Goal: Task Accomplishment & Management: Complete application form

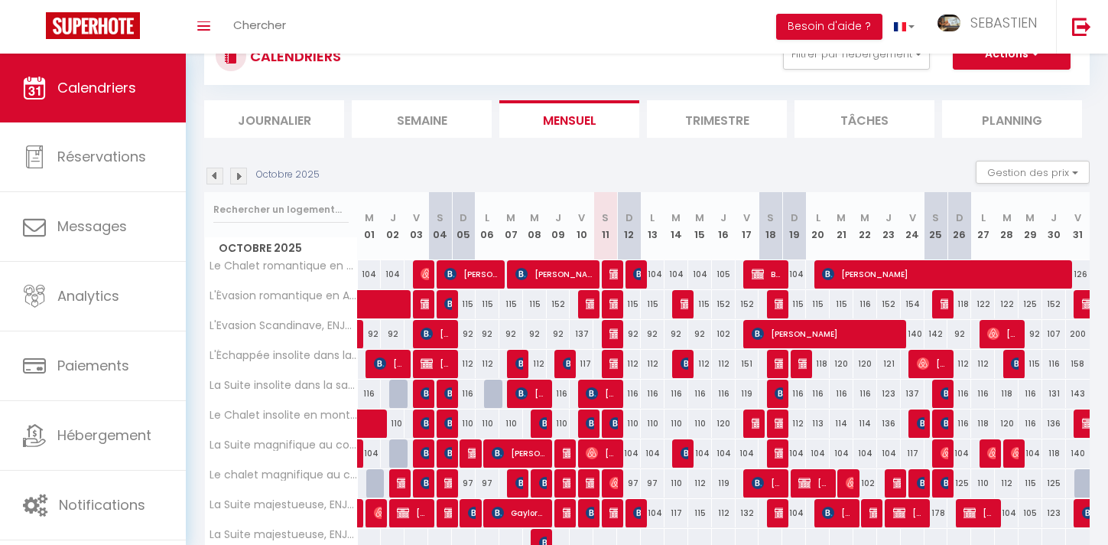
scroll to position [2, 0]
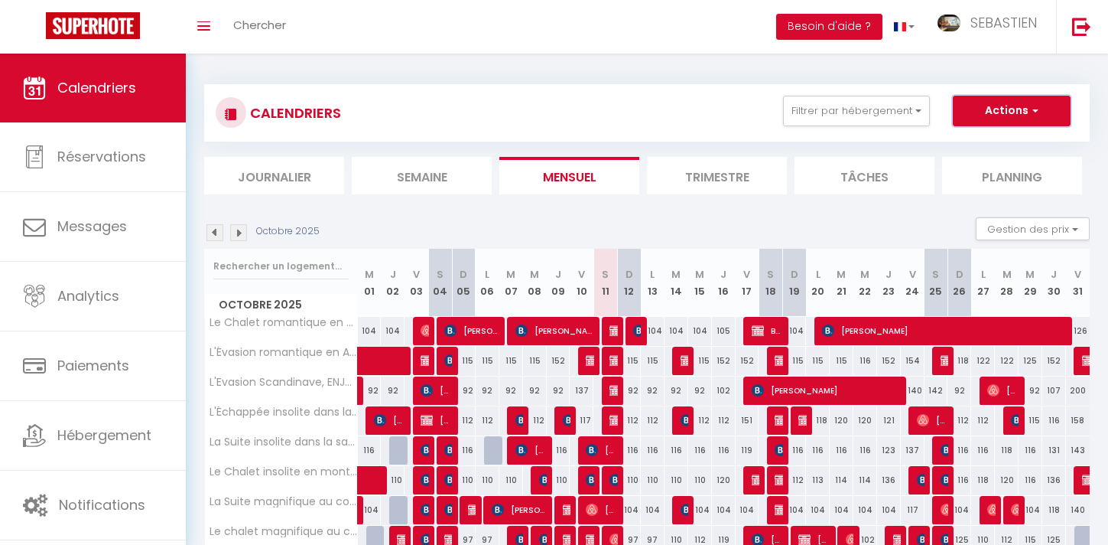
click at [1011, 107] on button "Actions" at bounding box center [1012, 111] width 118 height 31
click at [977, 141] on link "Nouvelle réservation" at bounding box center [995, 146] width 133 height 23
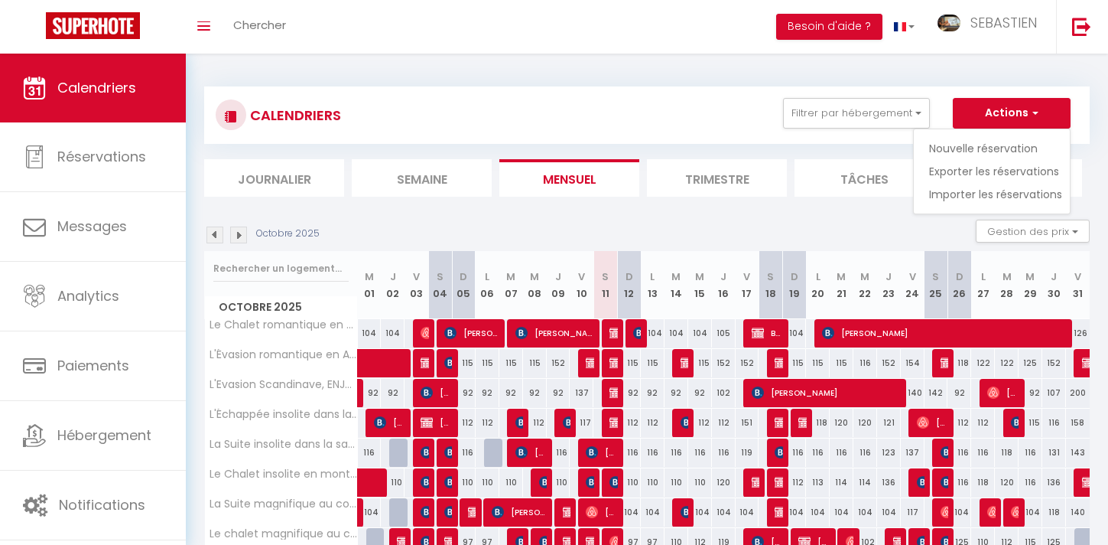
select select
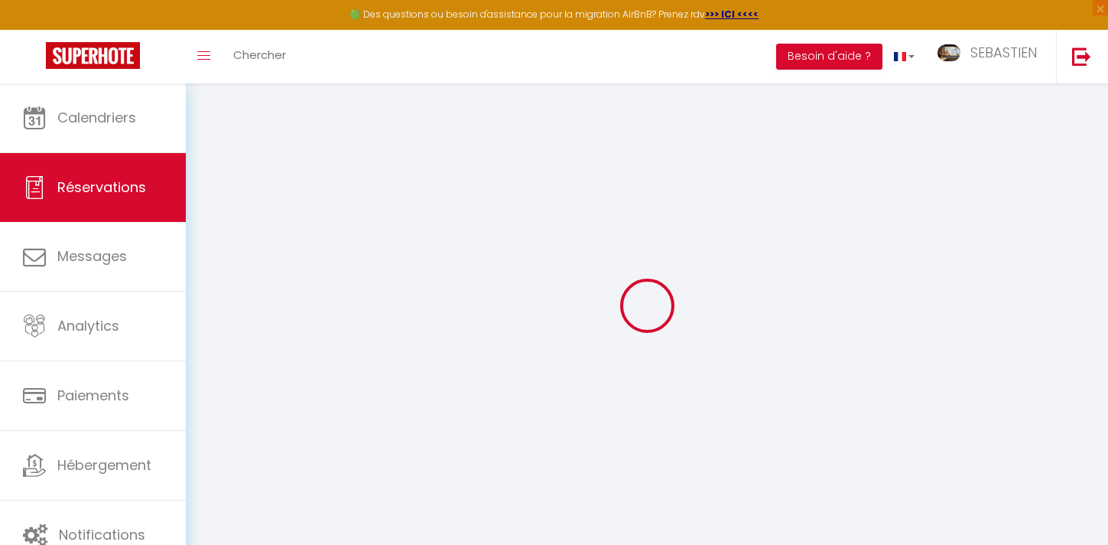
select select
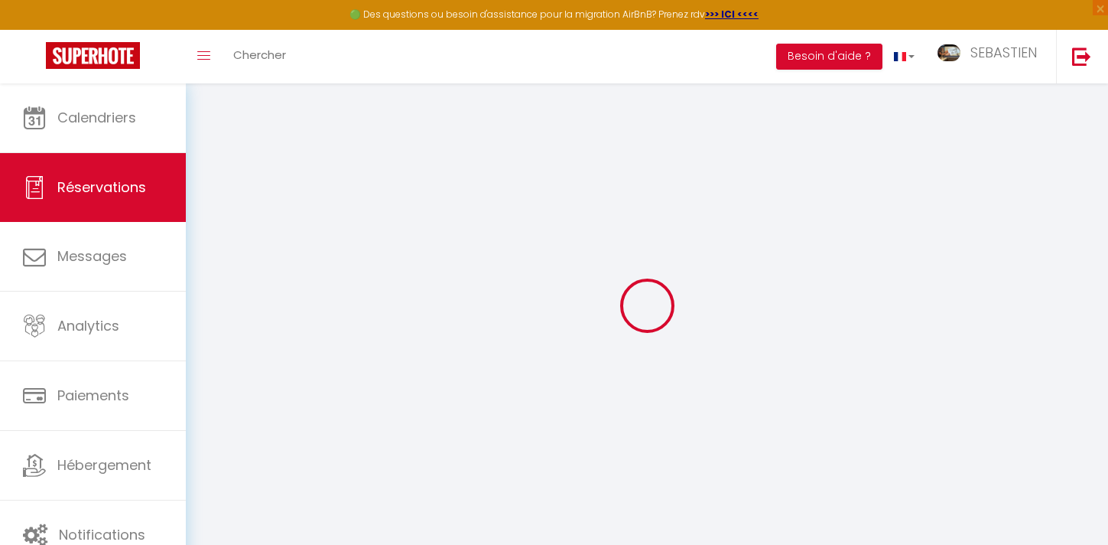
select select
checkbox input "false"
select select
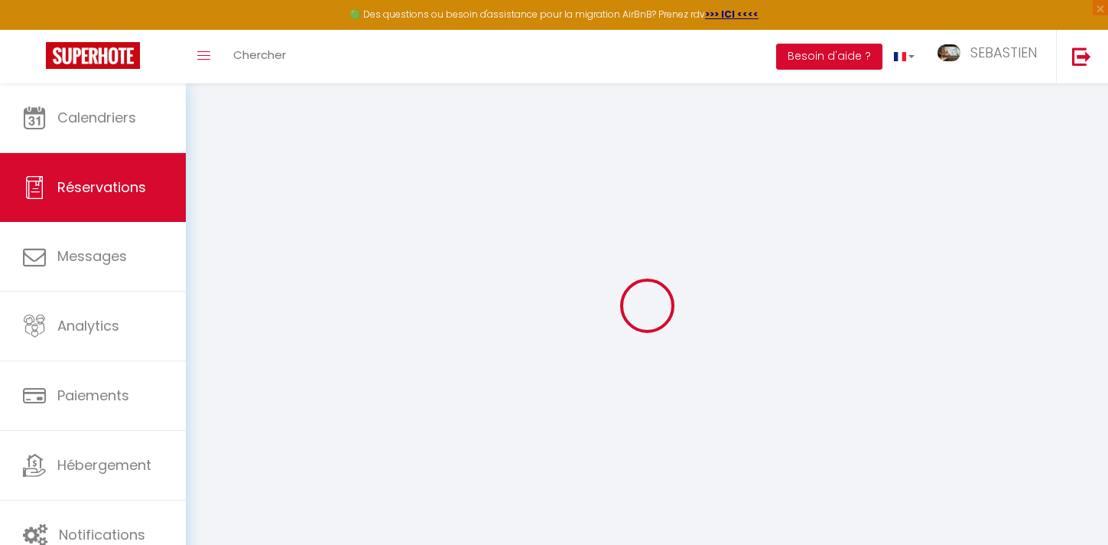
select select
checkbox input "false"
select select
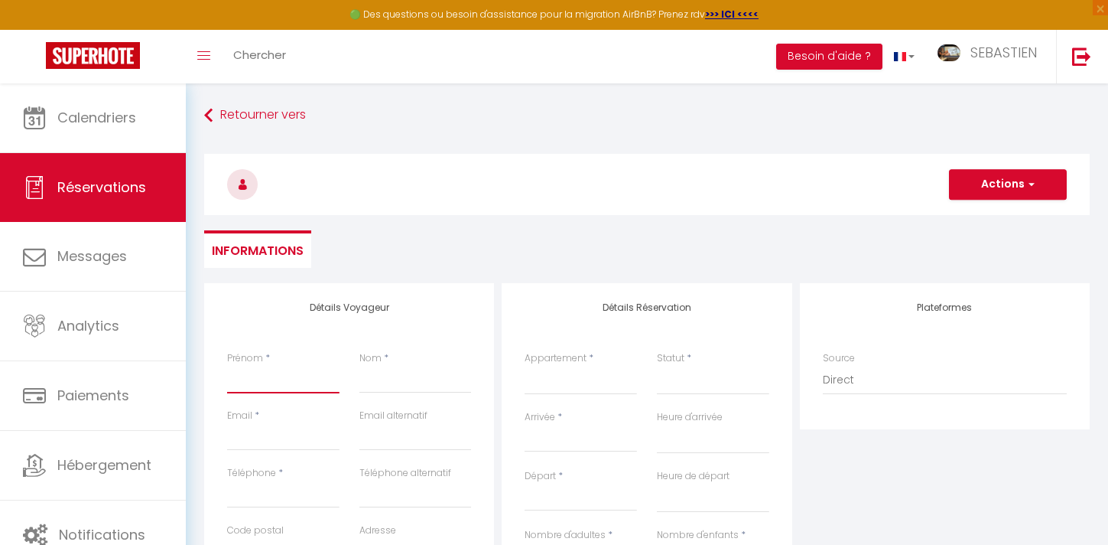
click at [246, 385] on input "Prénom" at bounding box center [283, 380] width 112 height 28
type input "M"
select select
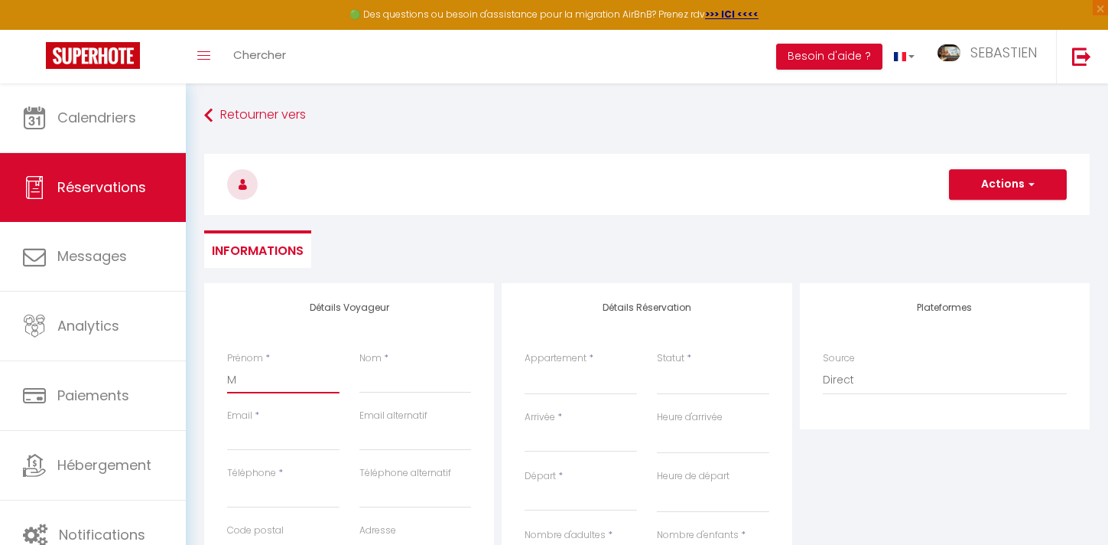
select select
checkbox input "false"
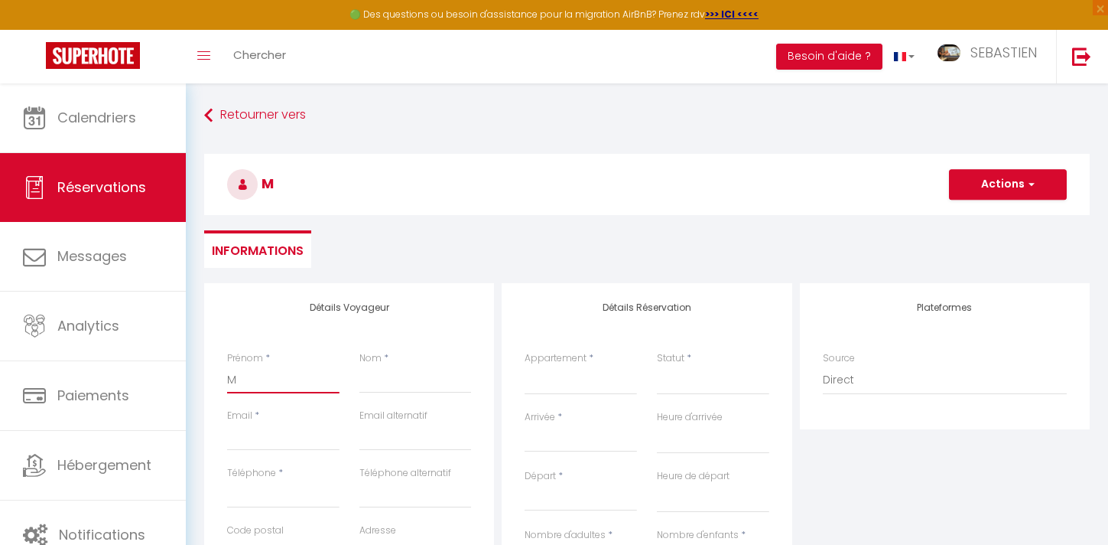
type input "Ma"
select select
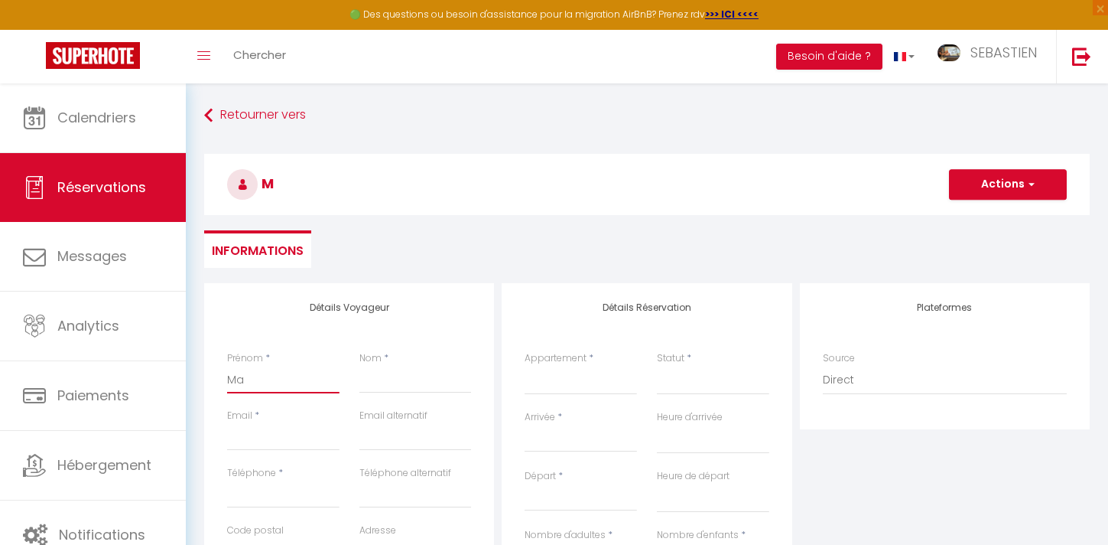
select select
checkbox input "false"
type input "Mar"
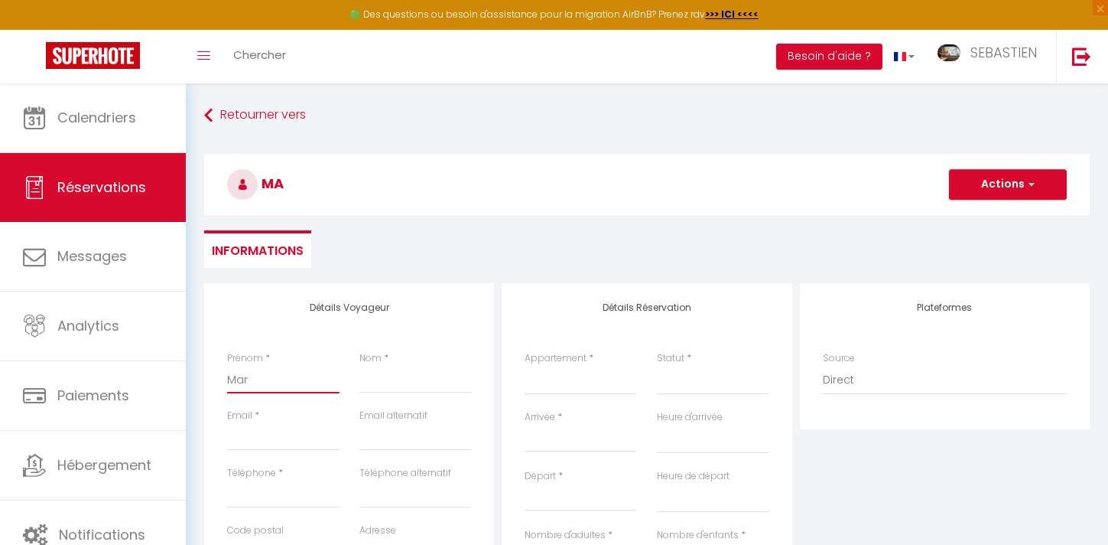
select select
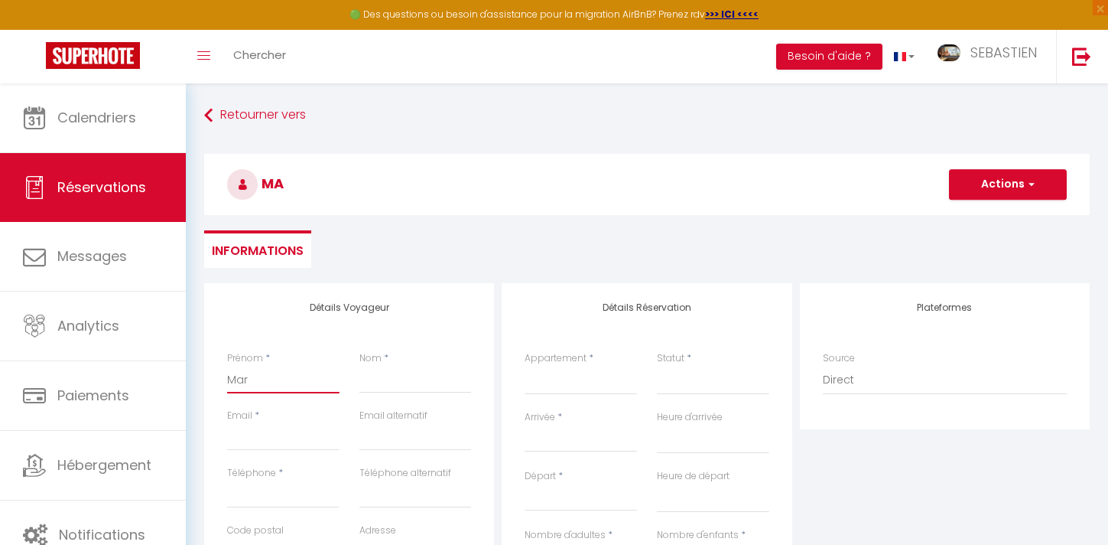
select select
checkbox input "false"
type input "Marl"
select select
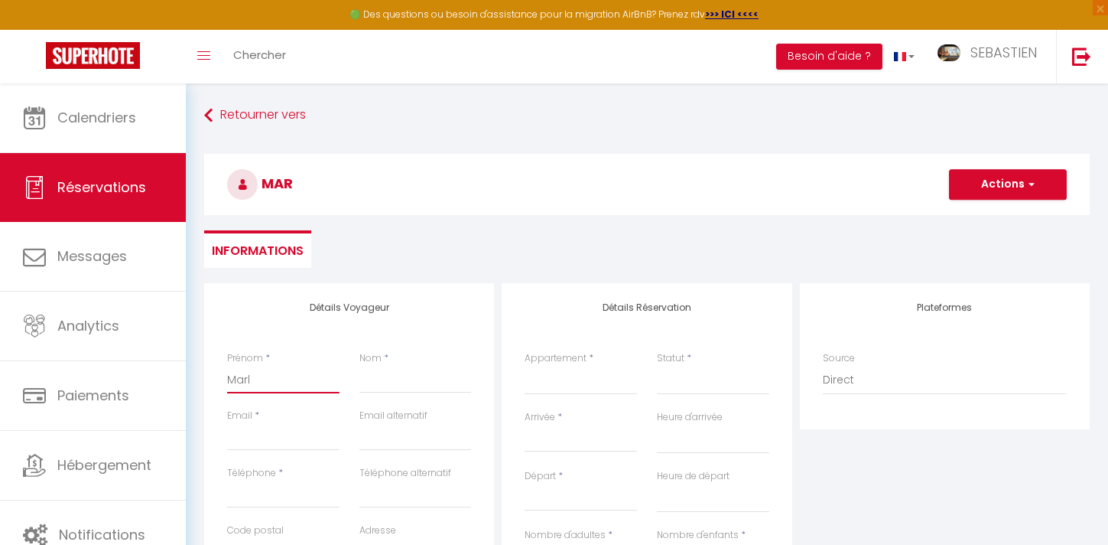
select select
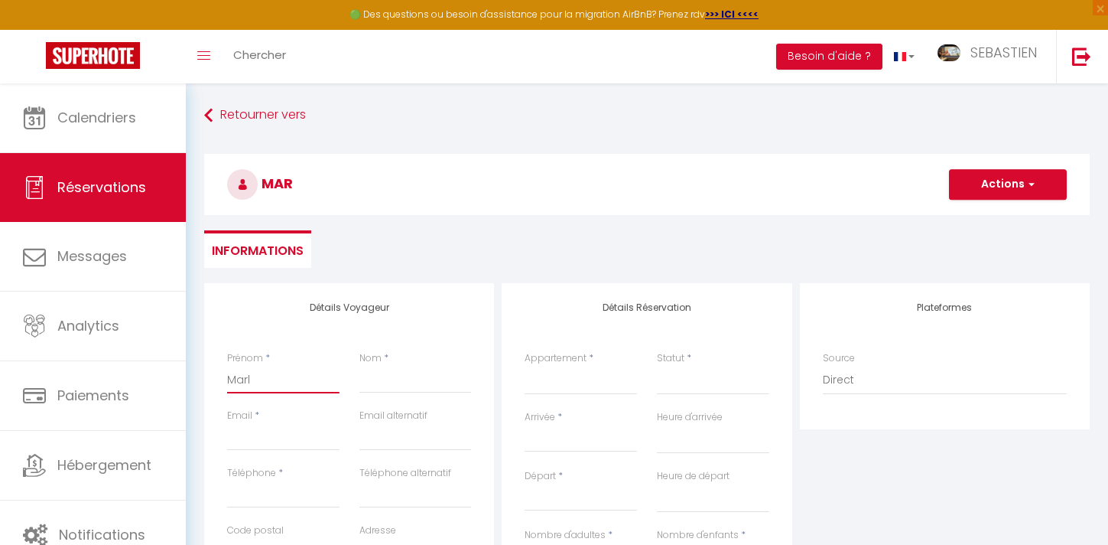
select select
checkbox input "false"
type input "Marlè"
select select
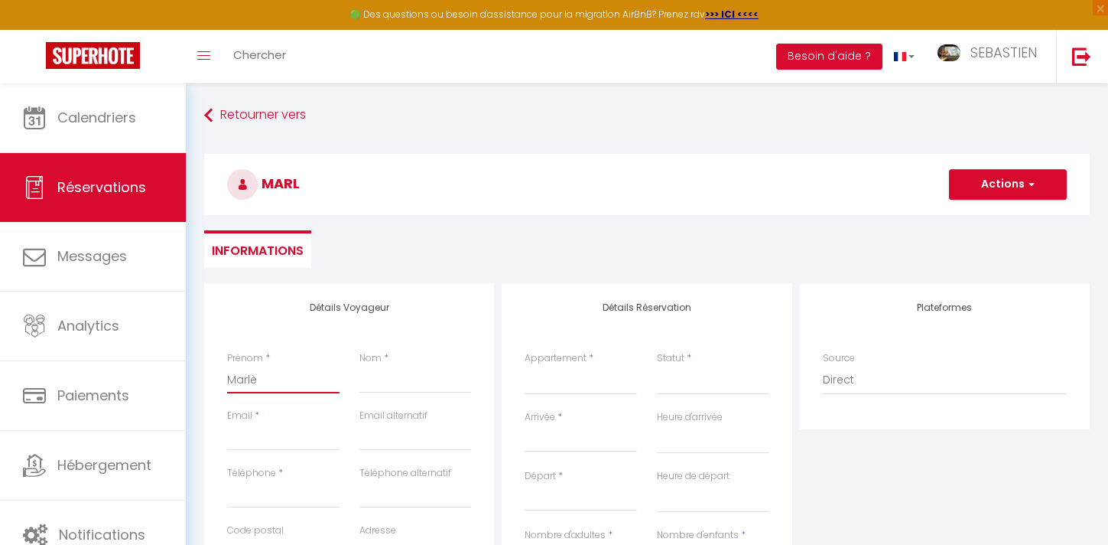
select select
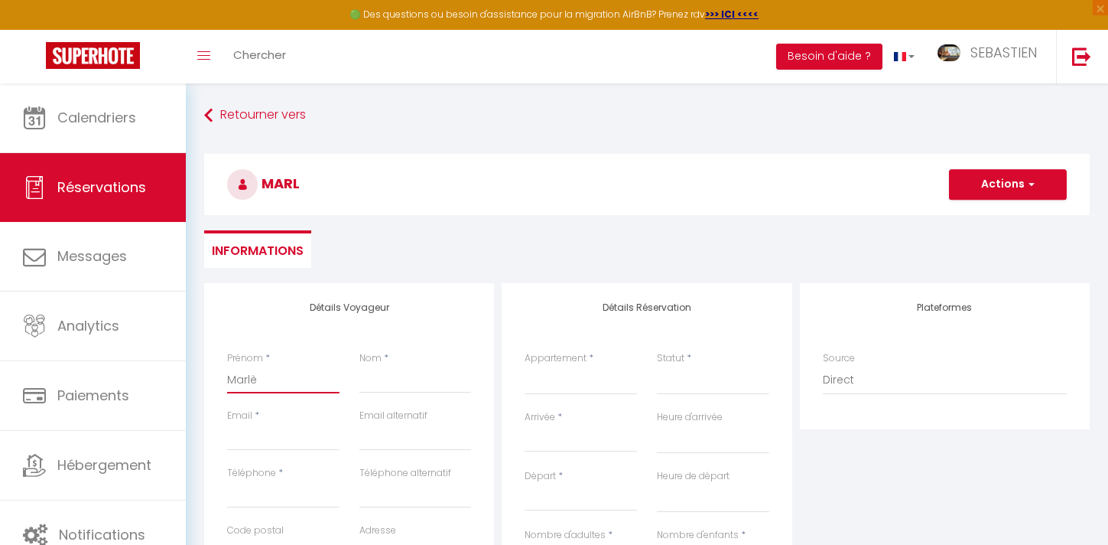
checkbox input "false"
type input "[PERSON_NAME]"
select select
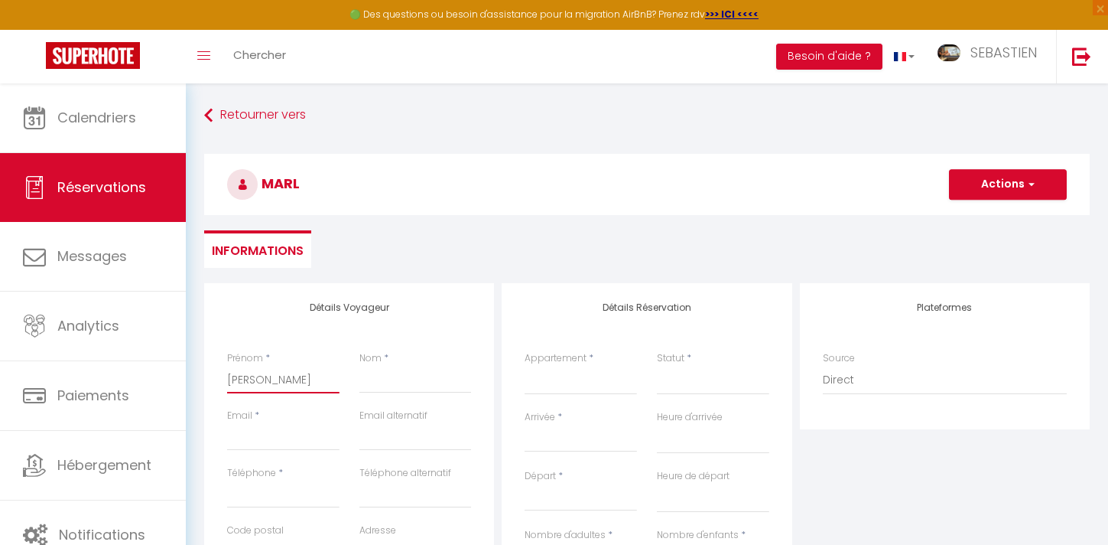
select select
checkbox input "false"
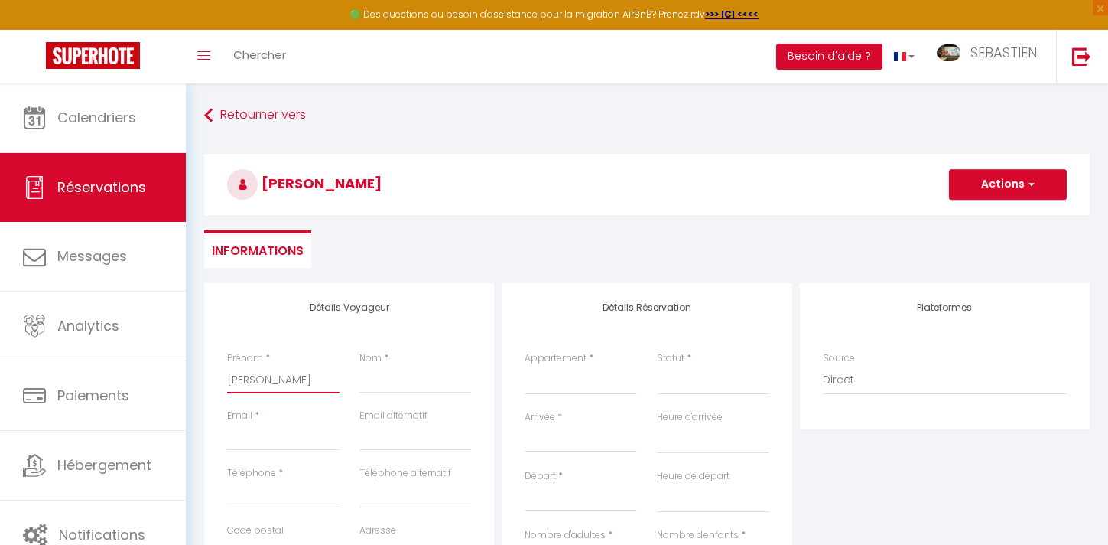
type input "[PERSON_NAME]"
select select
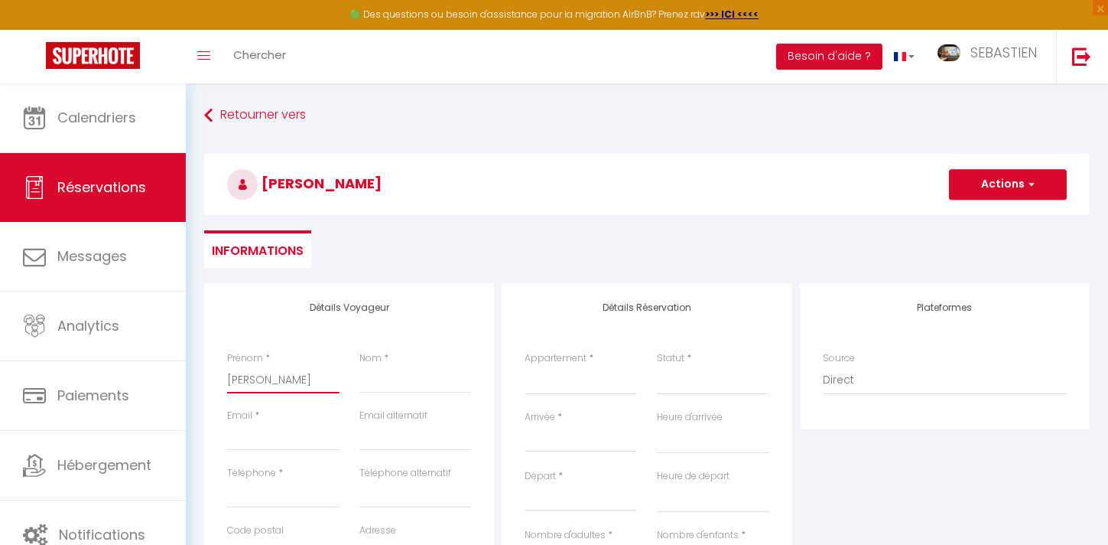
select select
checkbox input "false"
type input "[PERSON_NAME]"
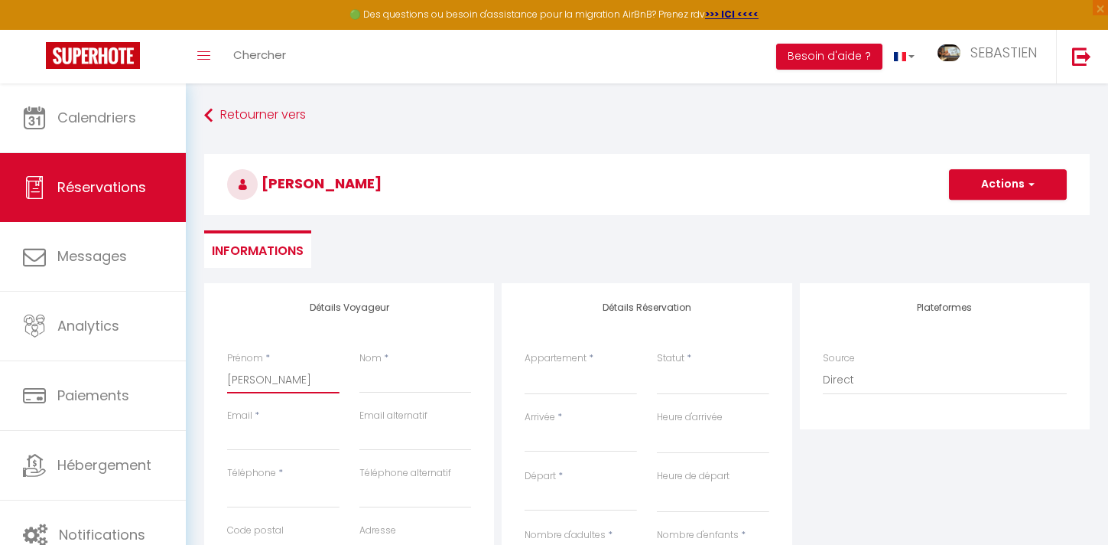
select select
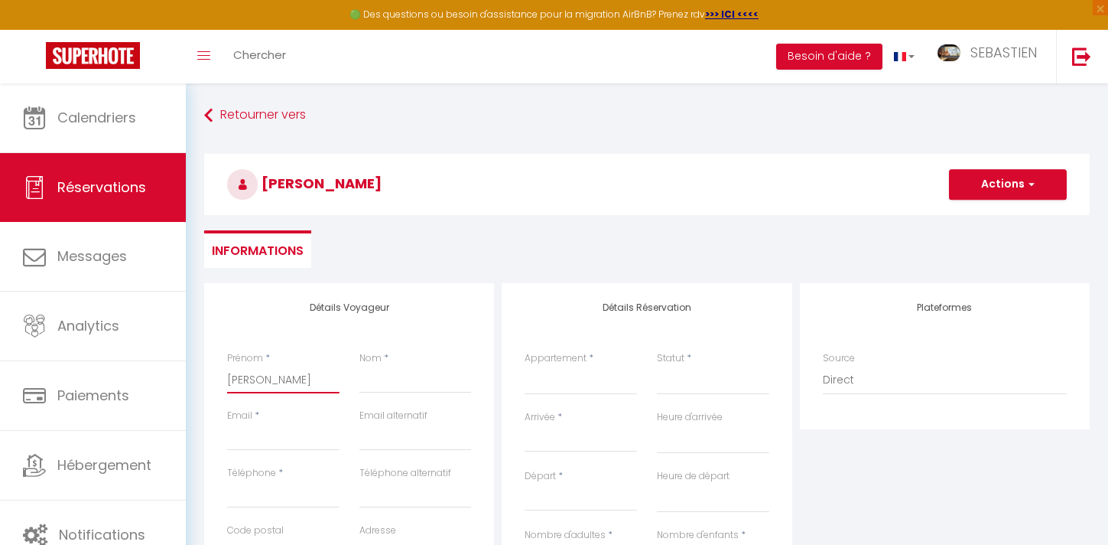
select select
checkbox input "false"
type input "Marlè"
select select
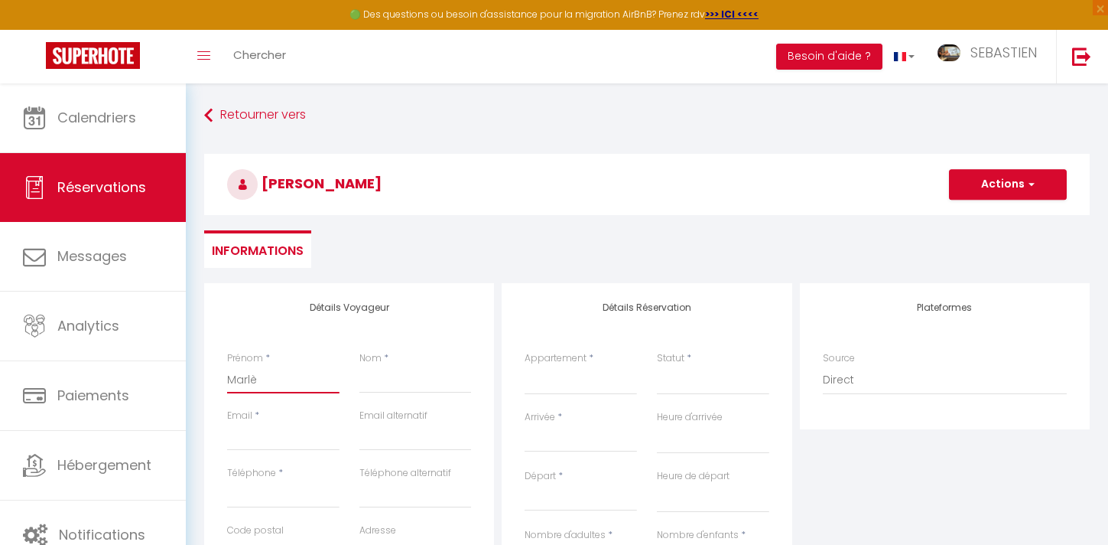
select select
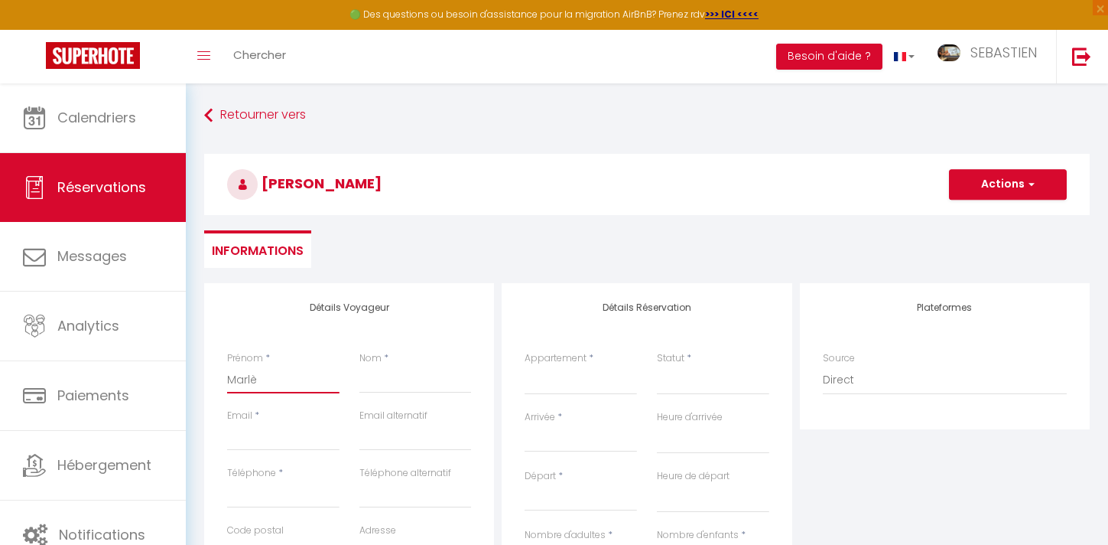
select select
checkbox input "false"
type input "Marlèn"
select select
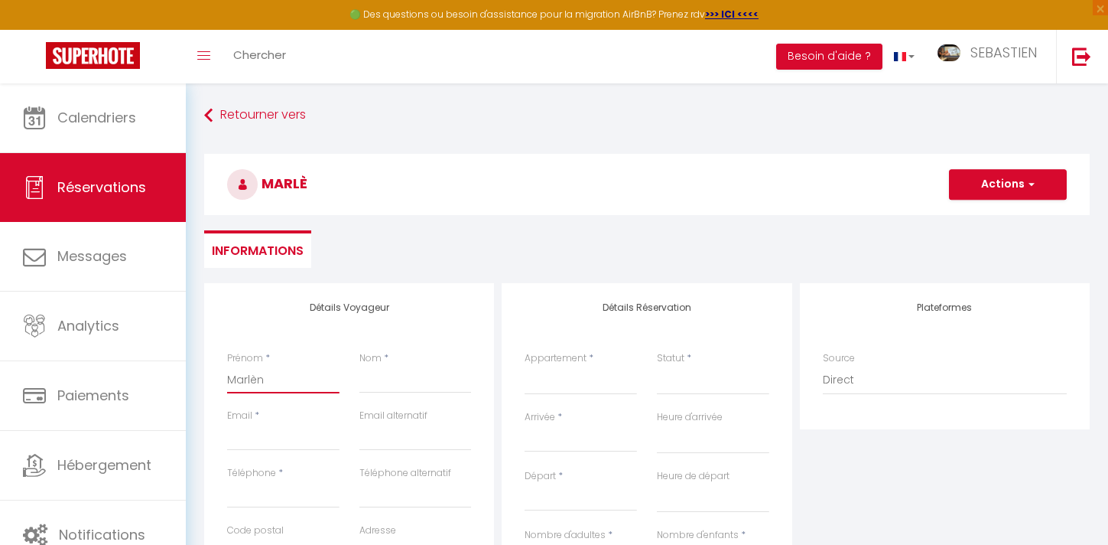
select select
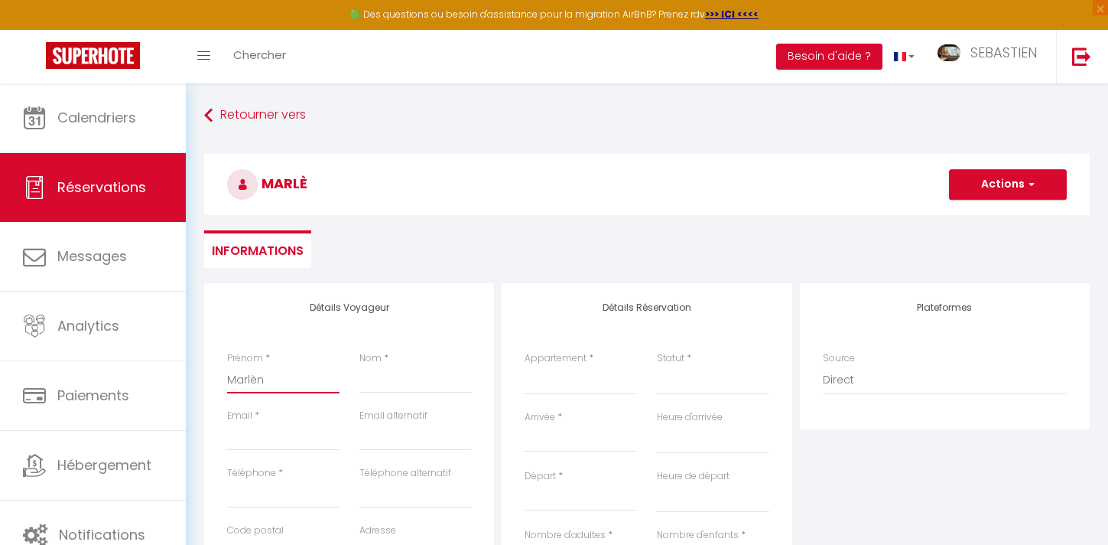
checkbox input "false"
type input "[PERSON_NAME]"
select select
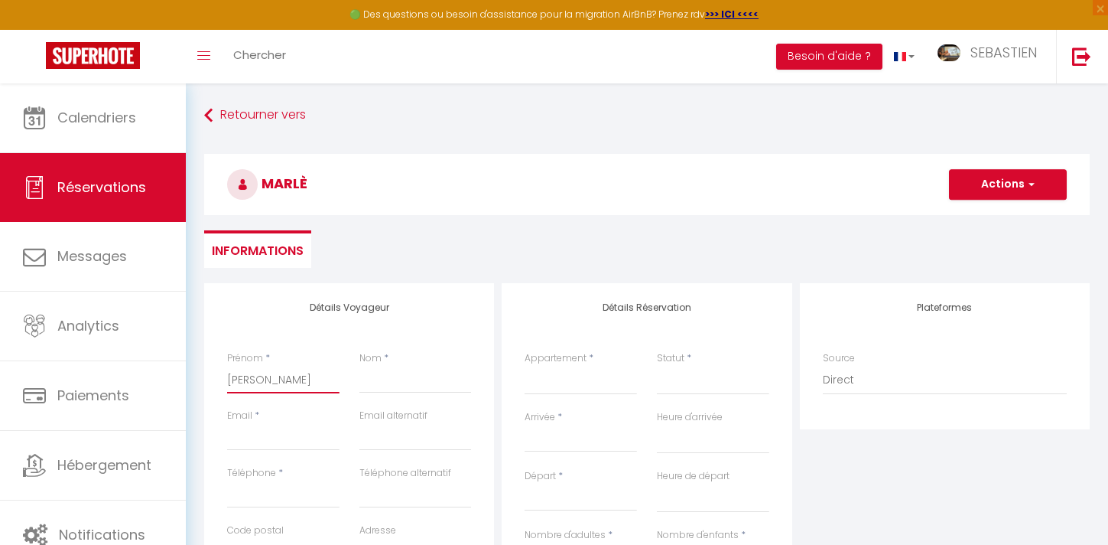
select select
checkbox input "false"
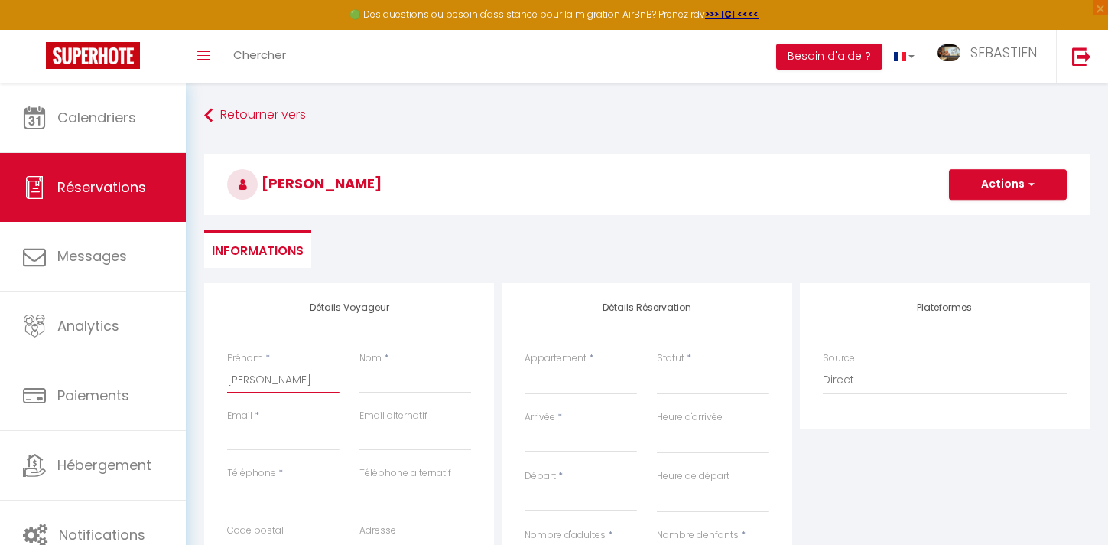
type input "Marlèn"
select select
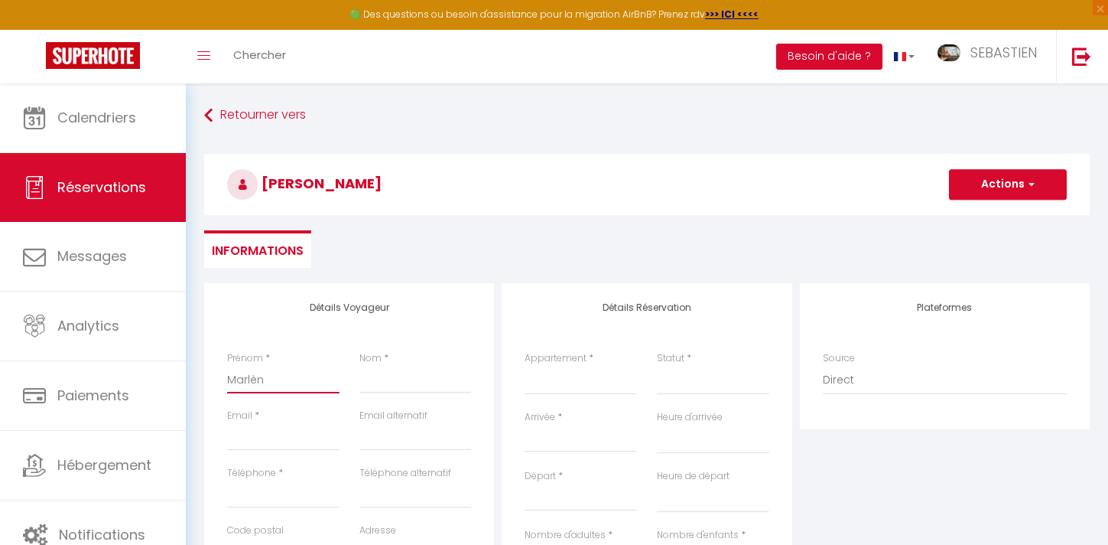
select select
checkbox input "false"
type input "Marlè"
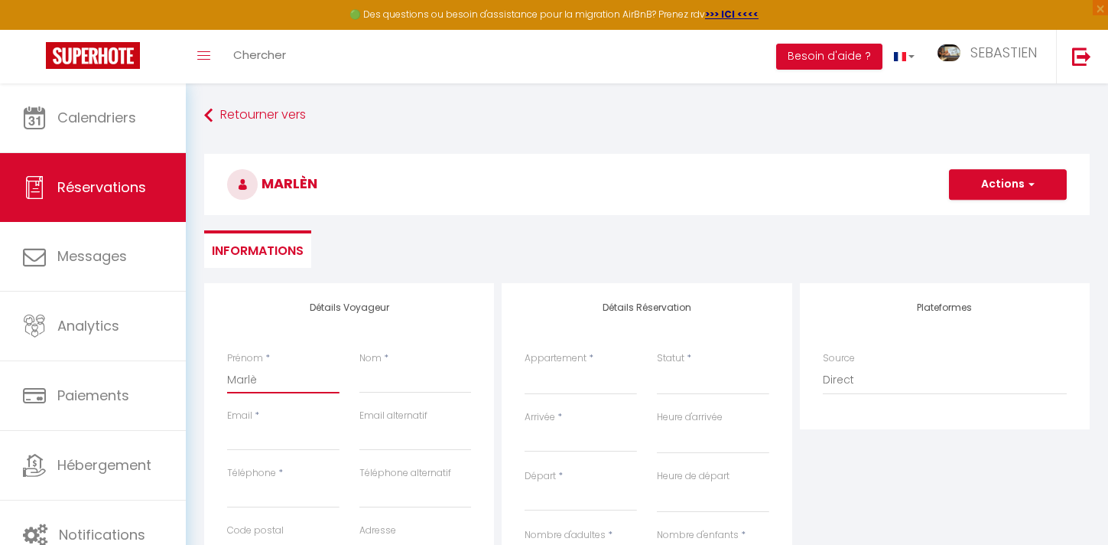
select select
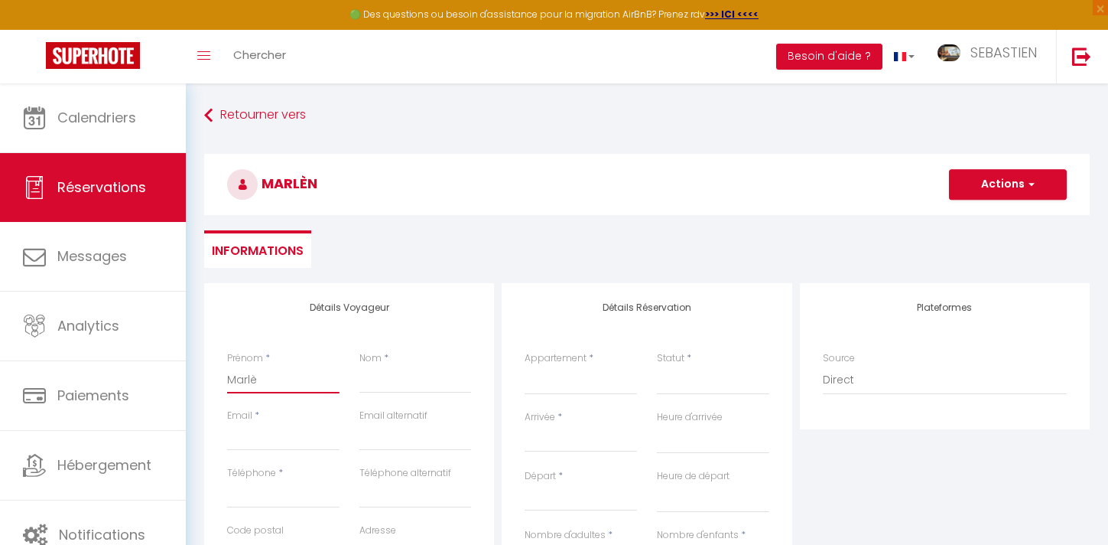
select select
checkbox input "false"
type input "Marl"
select select
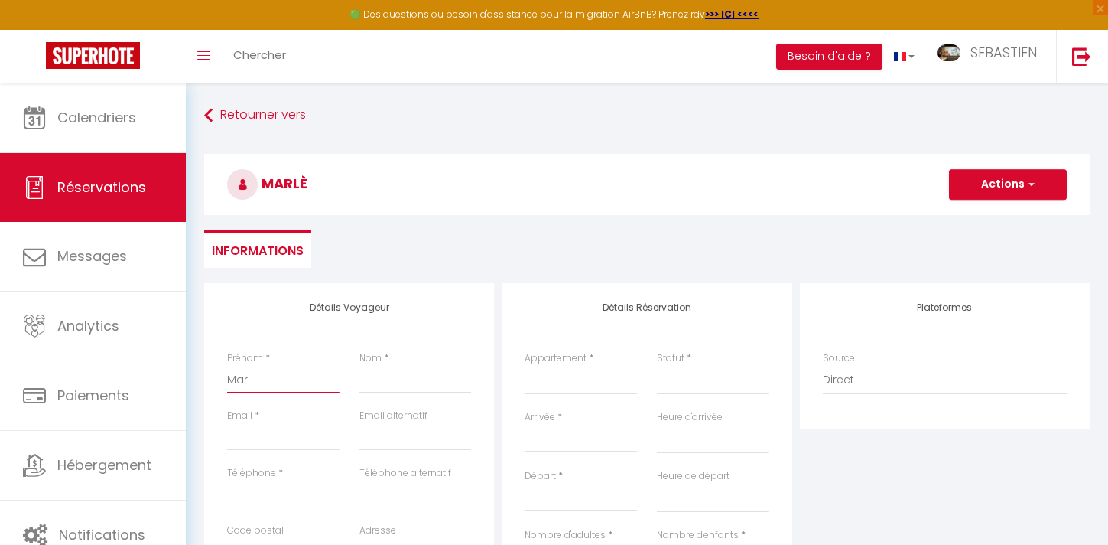
select select
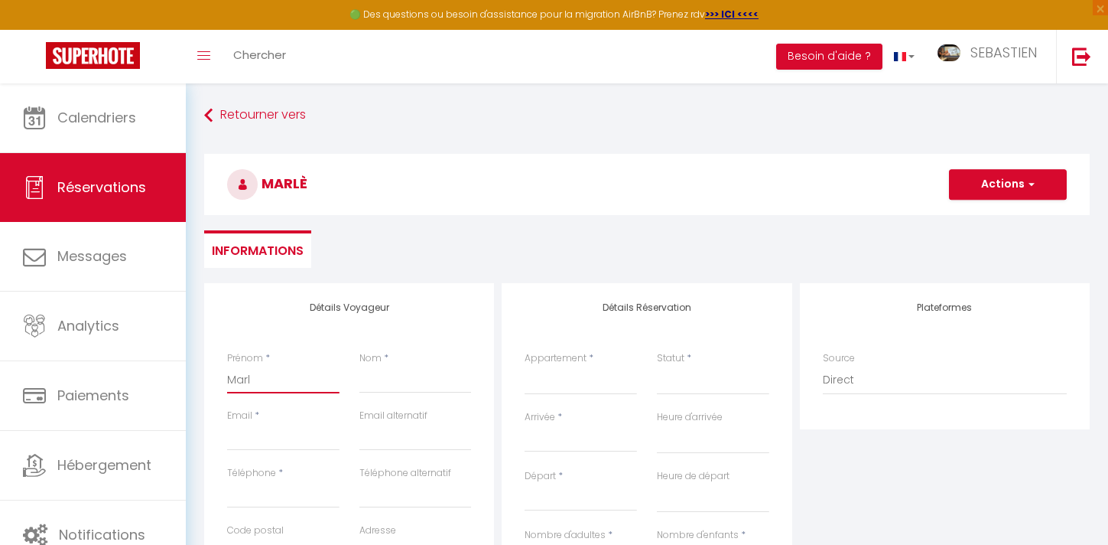
select select
checkbox input "false"
type input "Mar"
select select
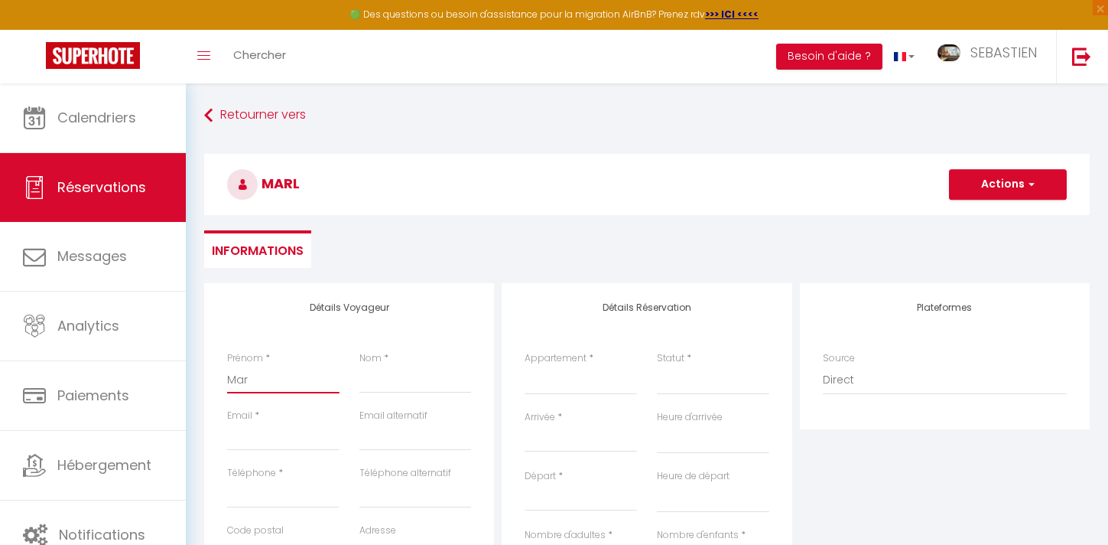
select select
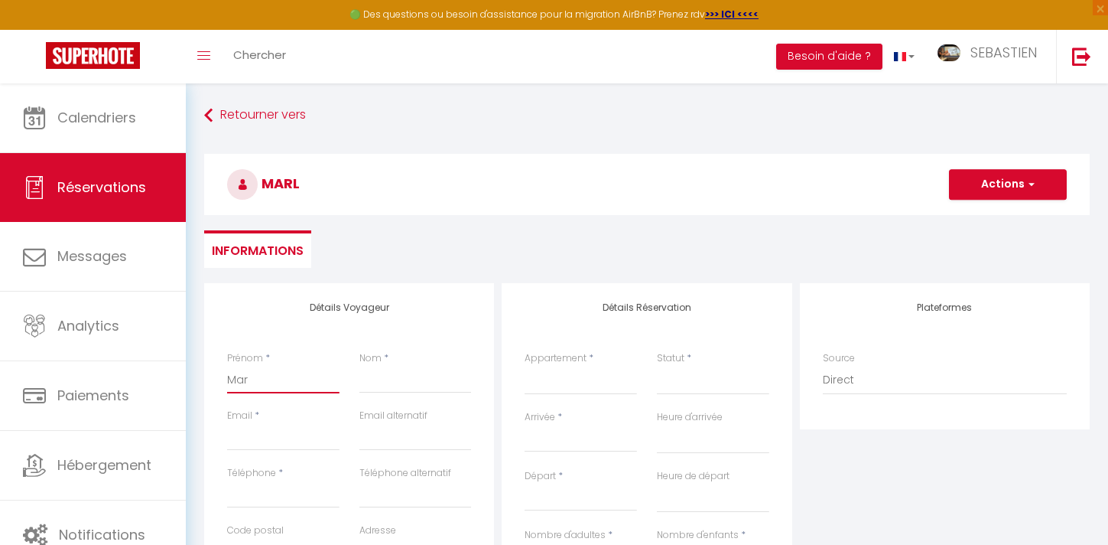
checkbox input "false"
type input "Ma"
select select
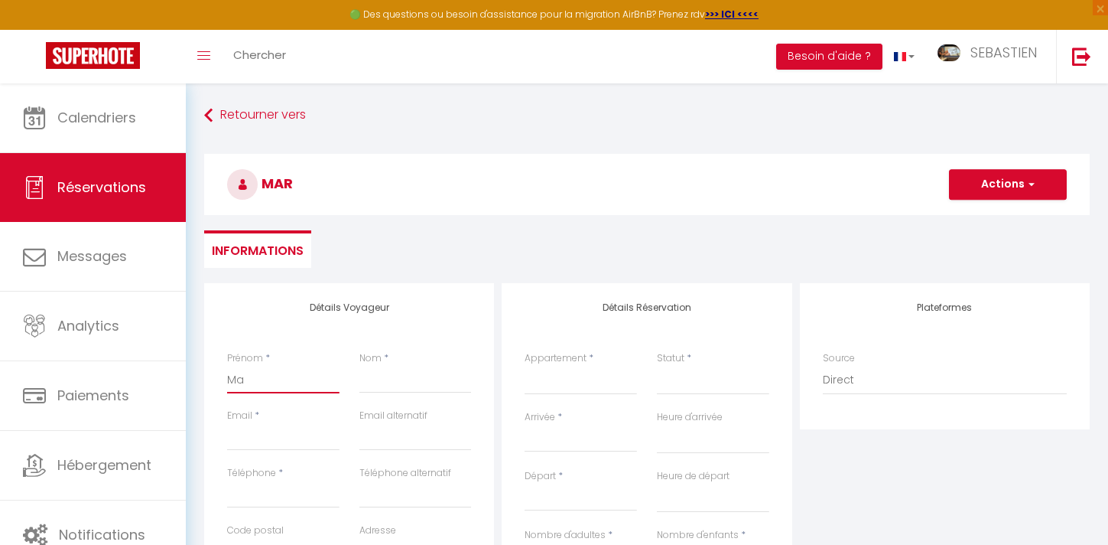
select select
checkbox input "false"
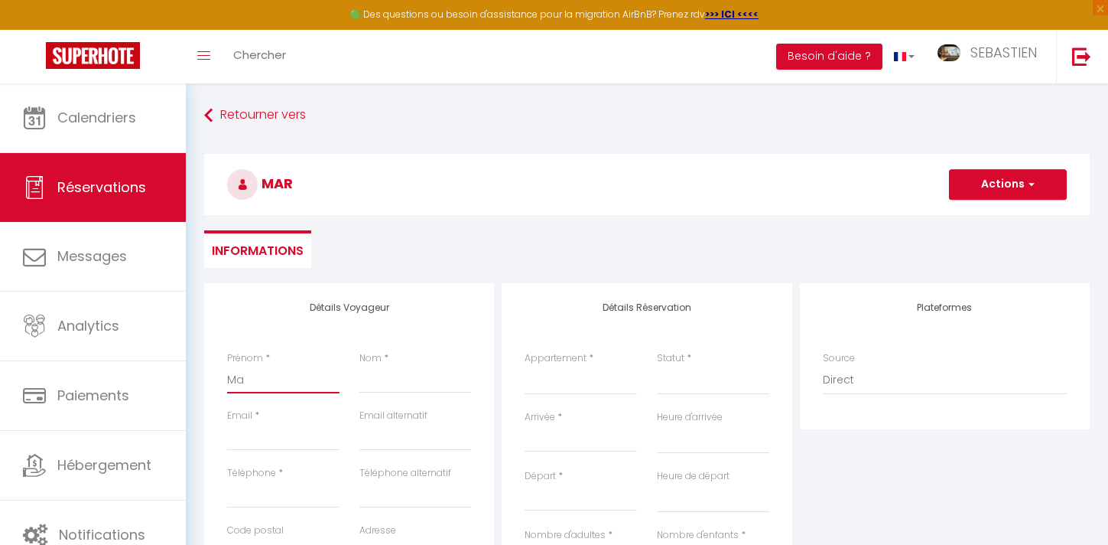
type input "M"
select select
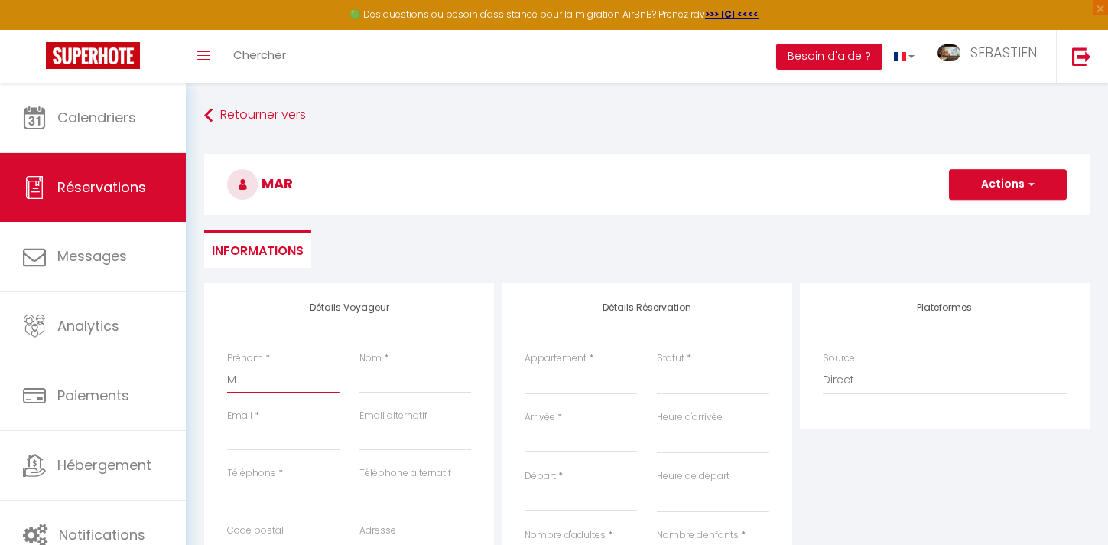
select select
checkbox input "false"
select select
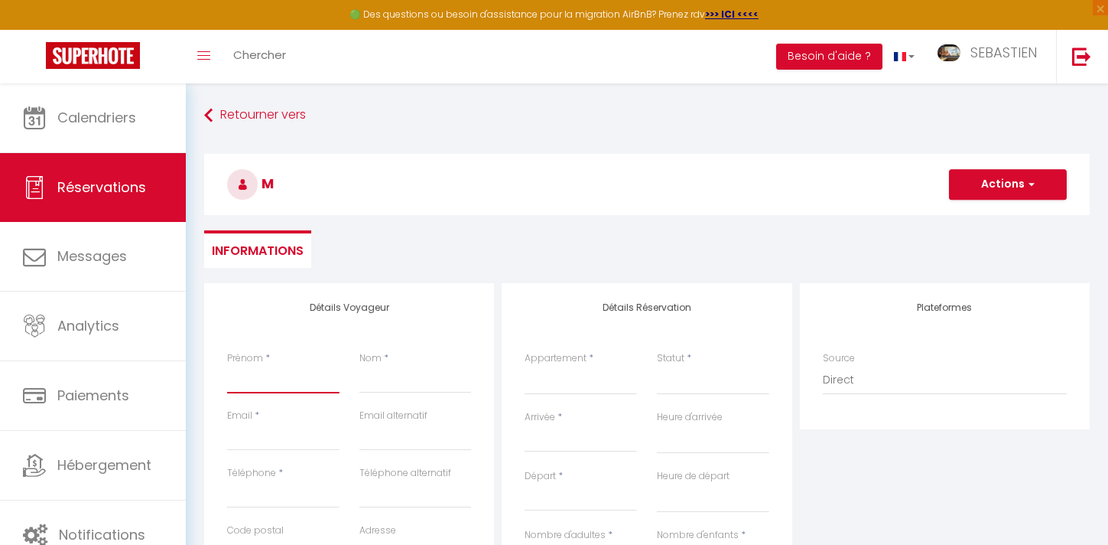
select select
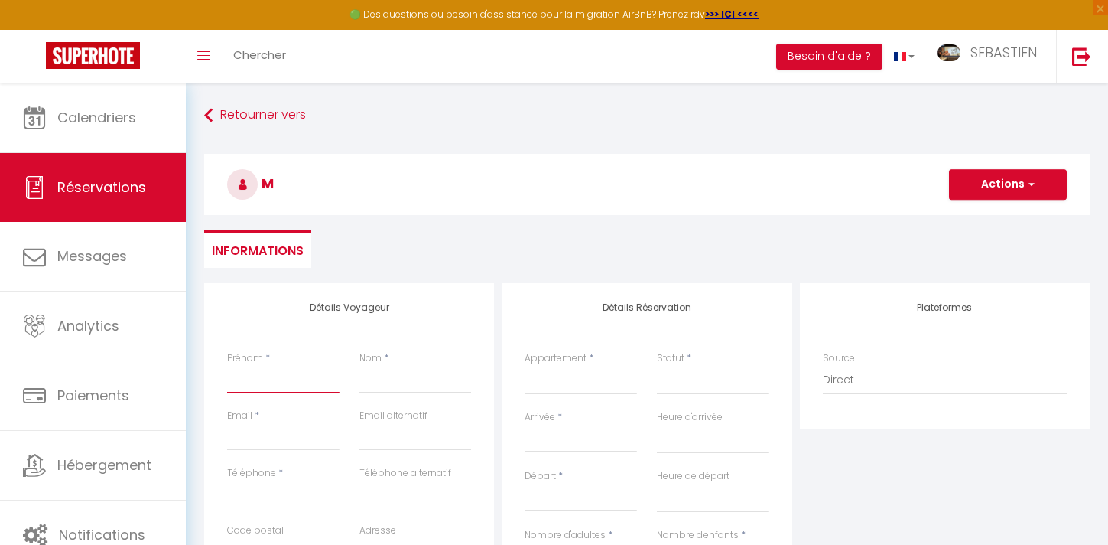
select select
checkbox input "false"
type input "K"
select select
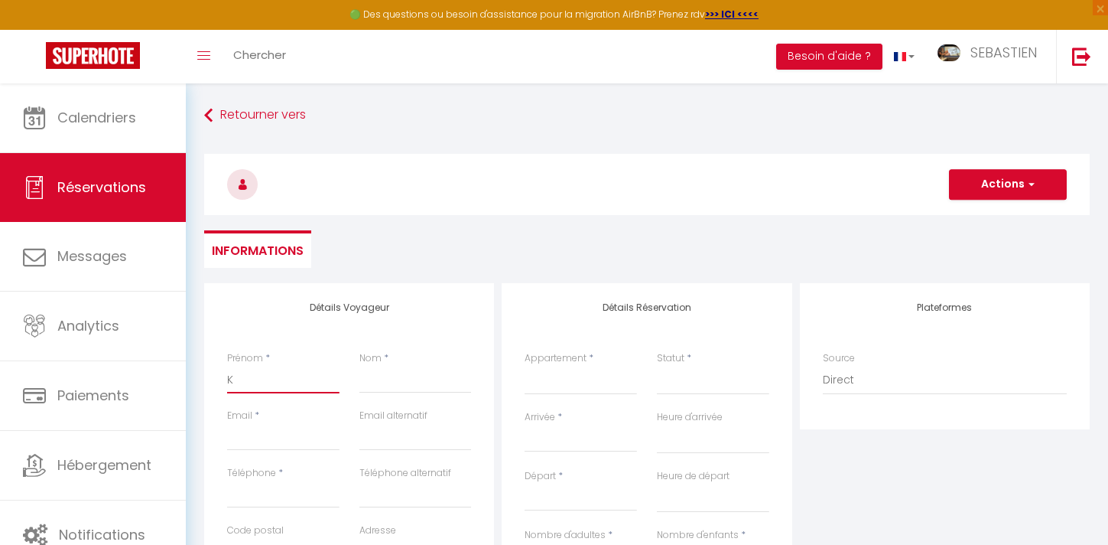
select select
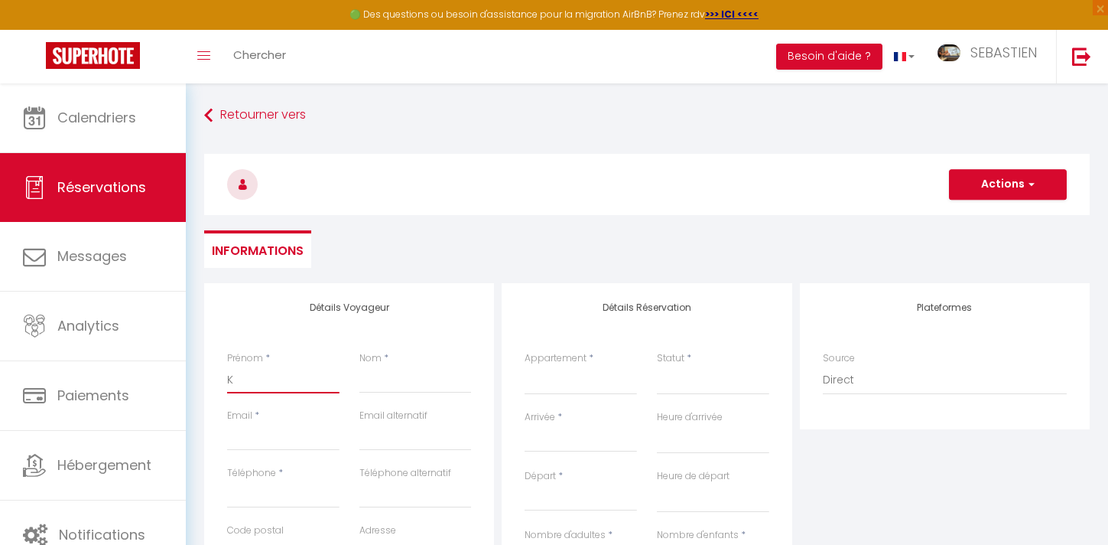
checkbox input "false"
type input "Ka"
select select
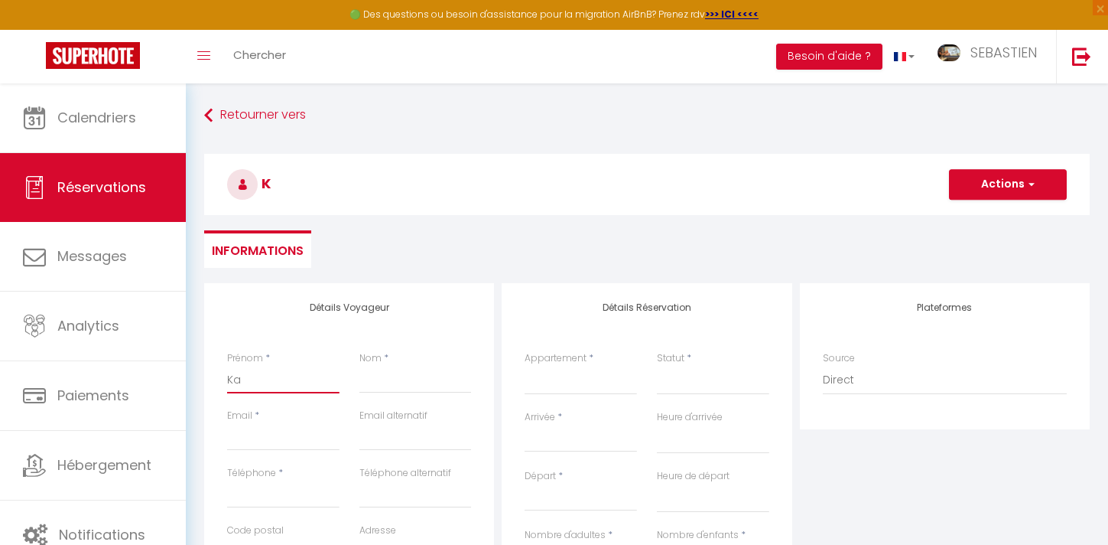
select select
checkbox input "false"
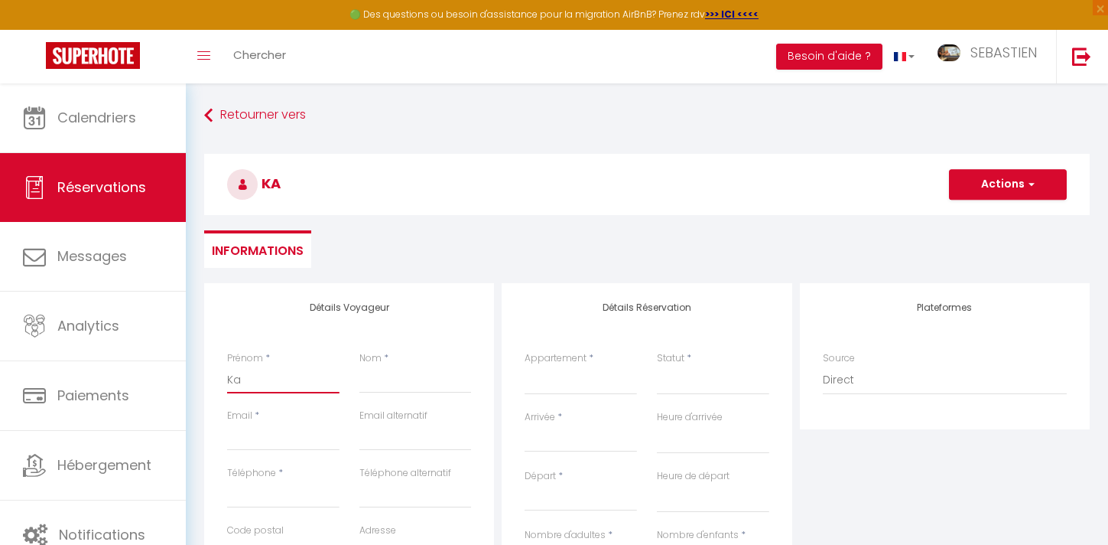
type input "Kat"
click at [397, 382] on input "Nom" at bounding box center [415, 380] width 112 height 28
click at [286, 442] on input "Email client" at bounding box center [283, 437] width 112 height 28
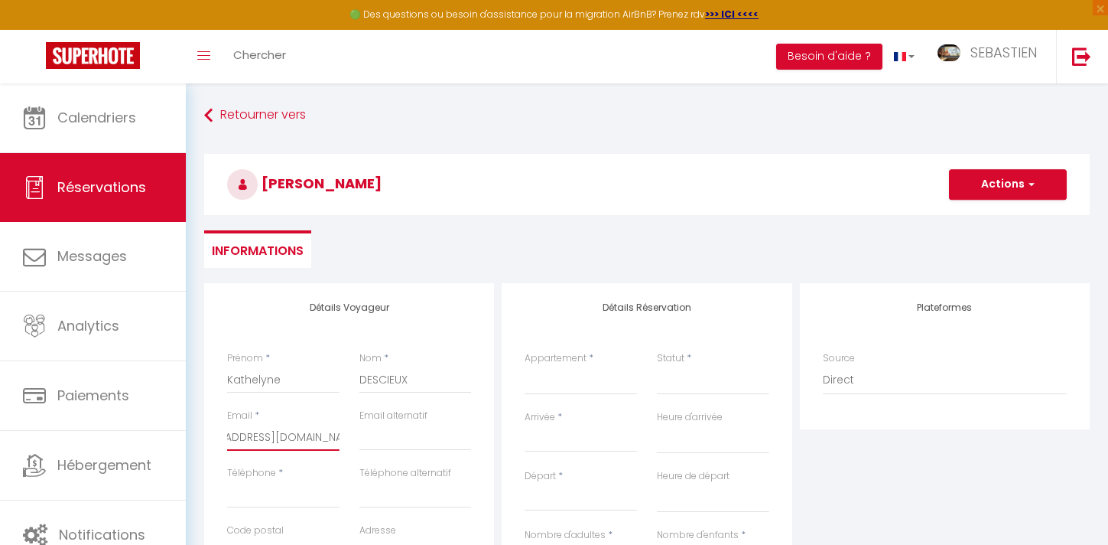
scroll to position [0, 53]
click at [265, 493] on input "Téléphone" at bounding box center [283, 494] width 112 height 28
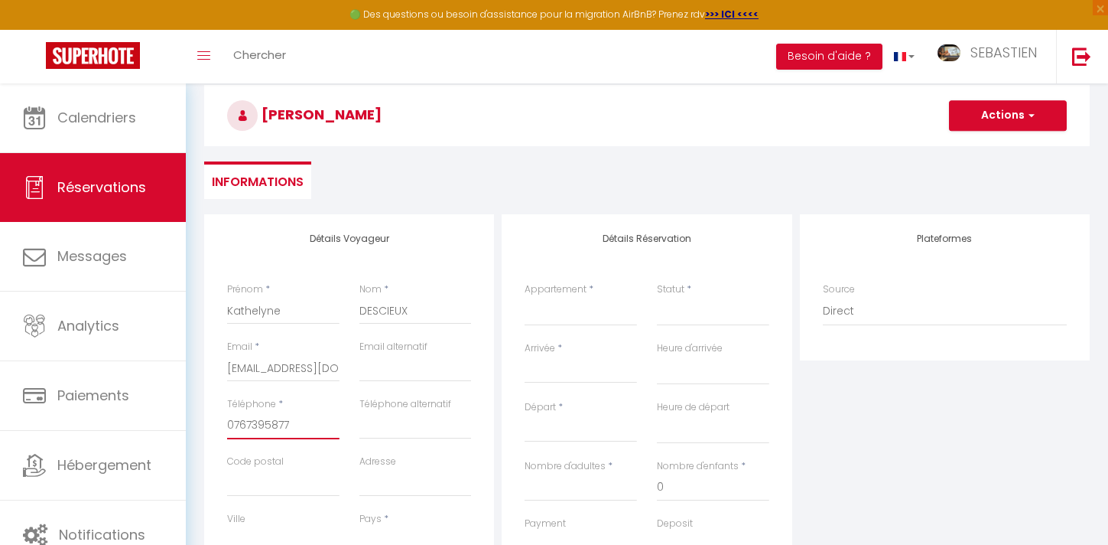
scroll to position [70, 0]
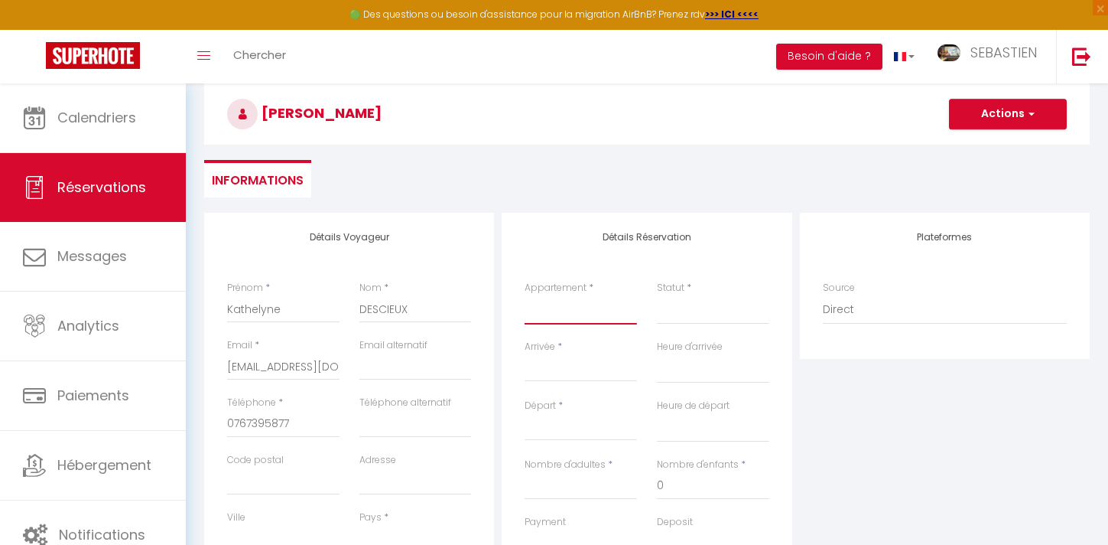
click at [554, 311] on select "L'Evasion Scandinave, ENJOY YOUR LIFE L'Échappée insolite dans la jungle, ENJOY…" at bounding box center [581, 309] width 112 height 29
click at [525, 295] on select "L'Evasion Scandinave, ENJOY YOUR LIFE L'Échappée insolite dans la jungle, ENJOY…" at bounding box center [581, 309] width 112 height 29
click at [586, 378] on input "Arrivée" at bounding box center [581, 369] width 112 height 20
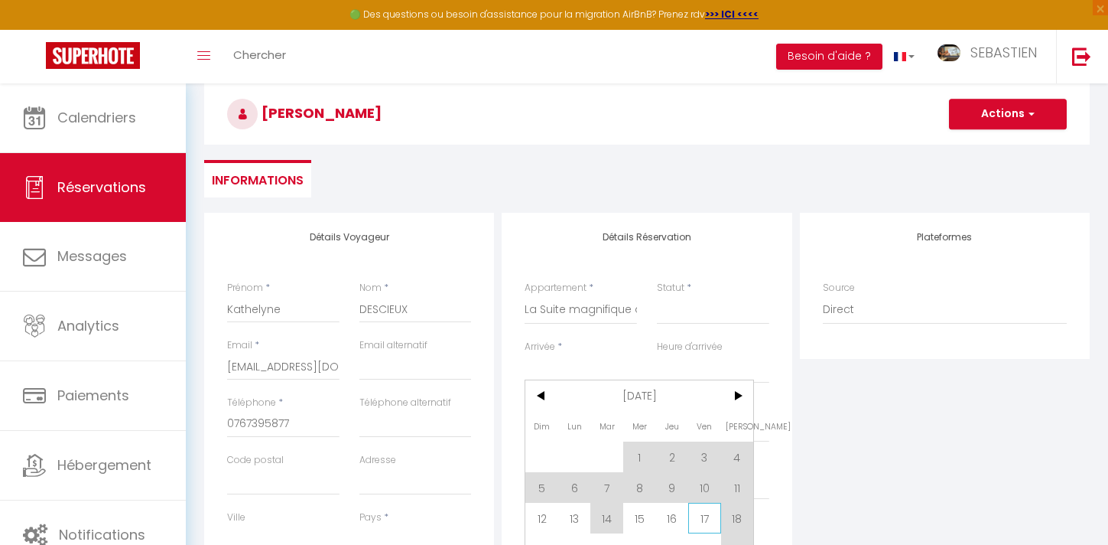
click at [703, 506] on span "17" at bounding box center [704, 518] width 33 height 31
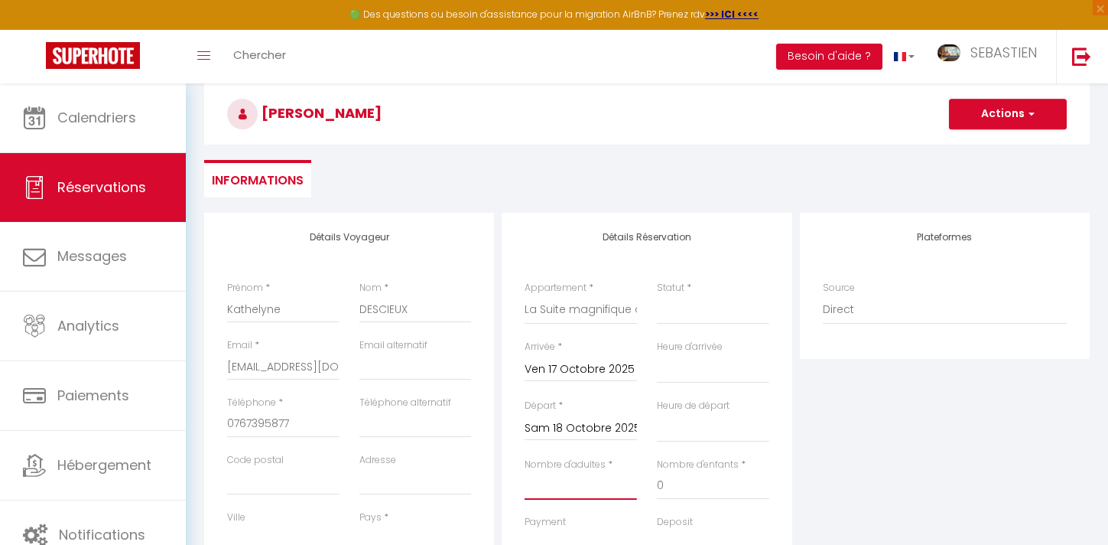
click at [594, 496] on input "Nombre d'adultes" at bounding box center [581, 486] width 112 height 28
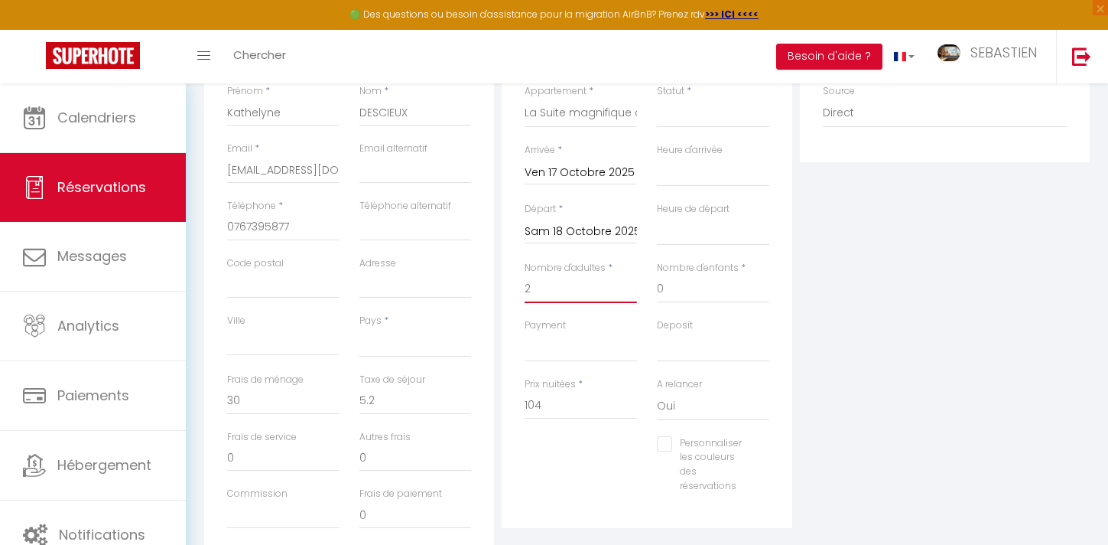
scroll to position [275, 0]
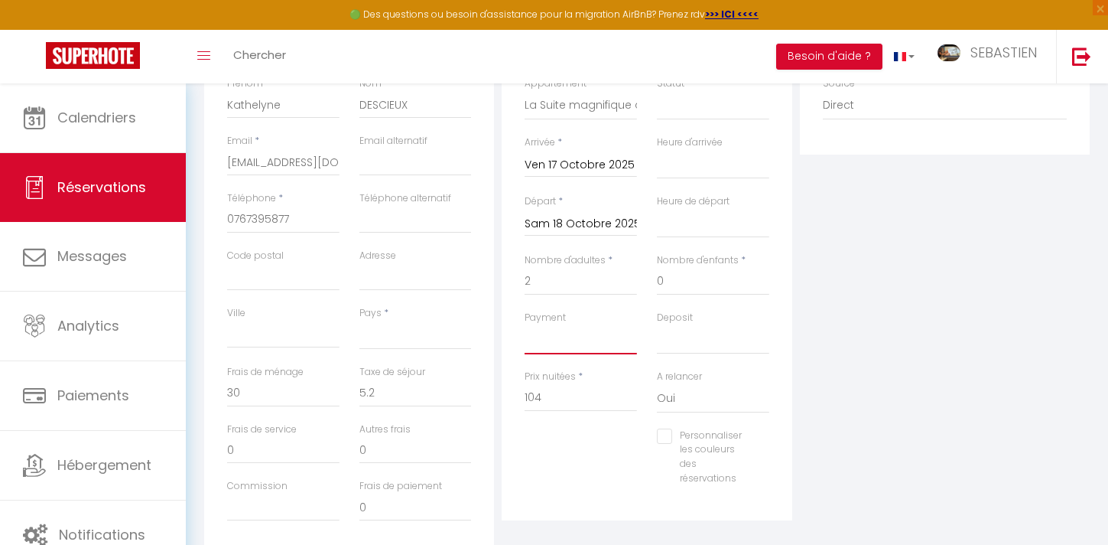
click at [568, 343] on select "OK KO" at bounding box center [581, 339] width 112 height 29
click at [525, 325] on select "OK KO" at bounding box center [581, 339] width 112 height 29
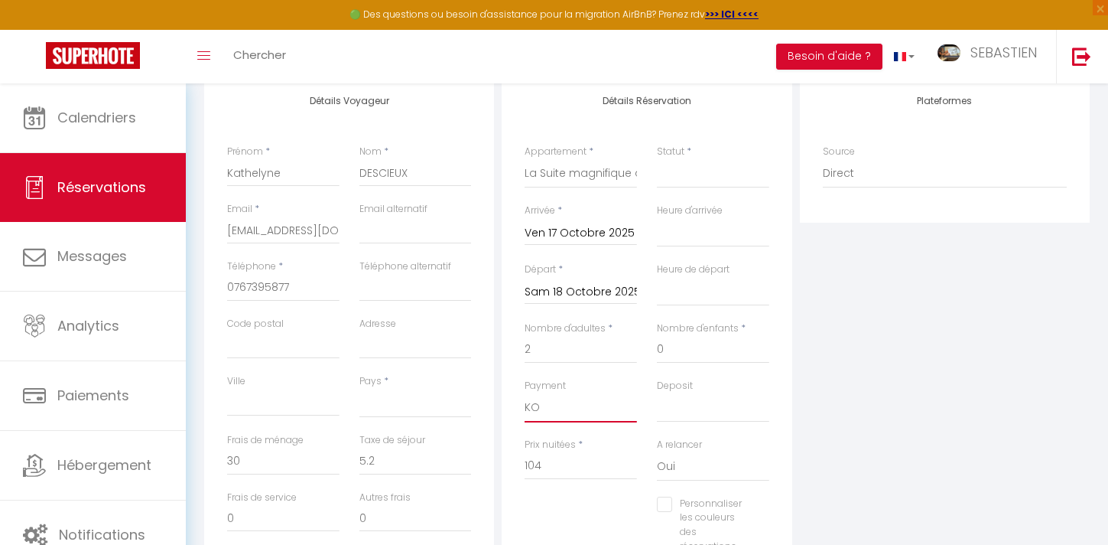
scroll to position [209, 0]
click at [701, 173] on select "Confirmé Non Confirmé [PERSON_NAME] par le voyageur No Show Request" at bounding box center [713, 171] width 112 height 29
click at [657, 157] on select "Confirmé Non Confirmé [PERSON_NAME] par le voyageur No Show Request" at bounding box center [713, 171] width 112 height 29
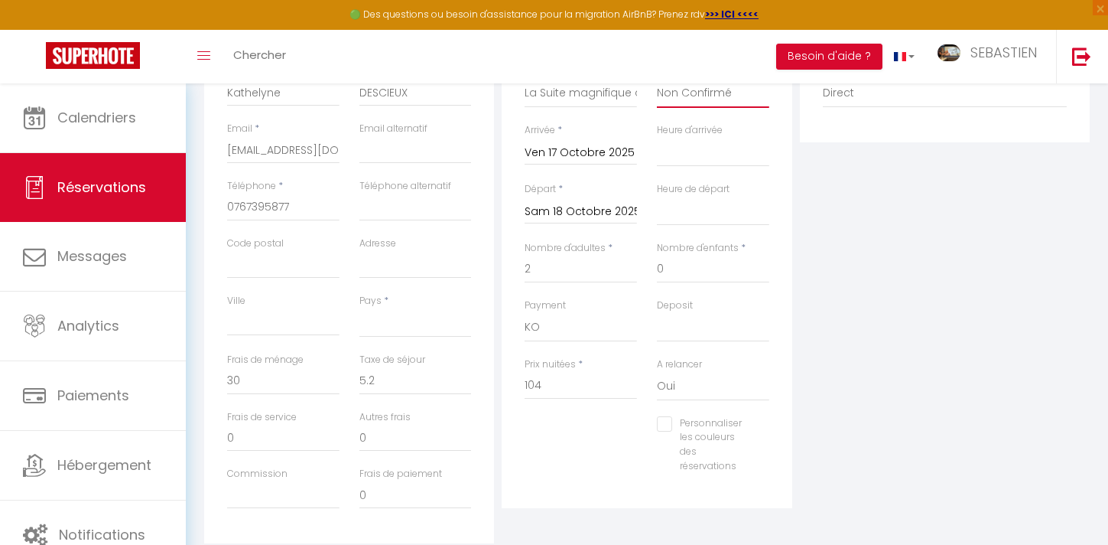
scroll to position [331, 0]
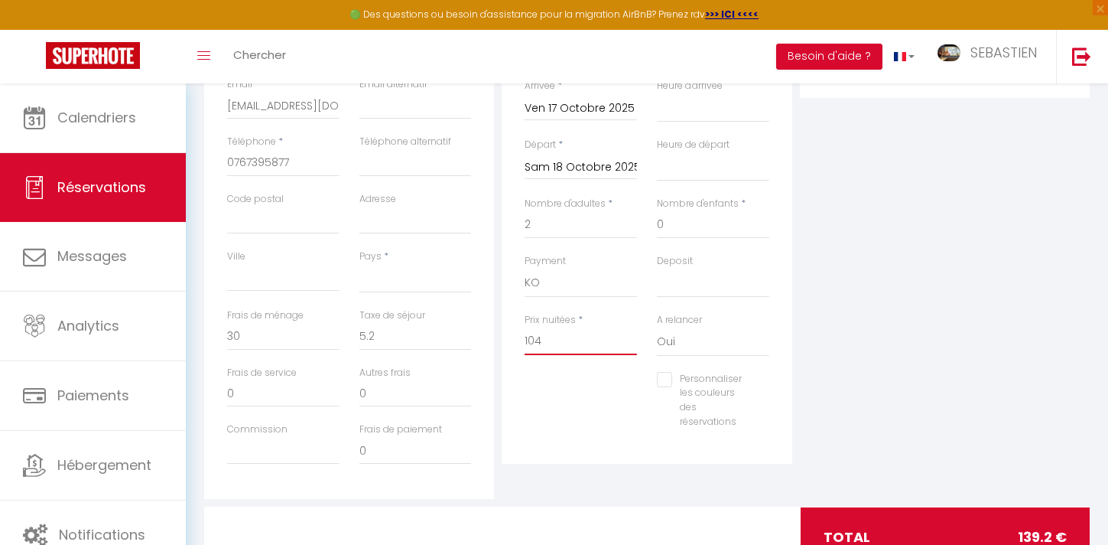
click at [549, 344] on input "104" at bounding box center [581, 341] width 112 height 28
click at [389, 337] on input "0" at bounding box center [415, 337] width 112 height 28
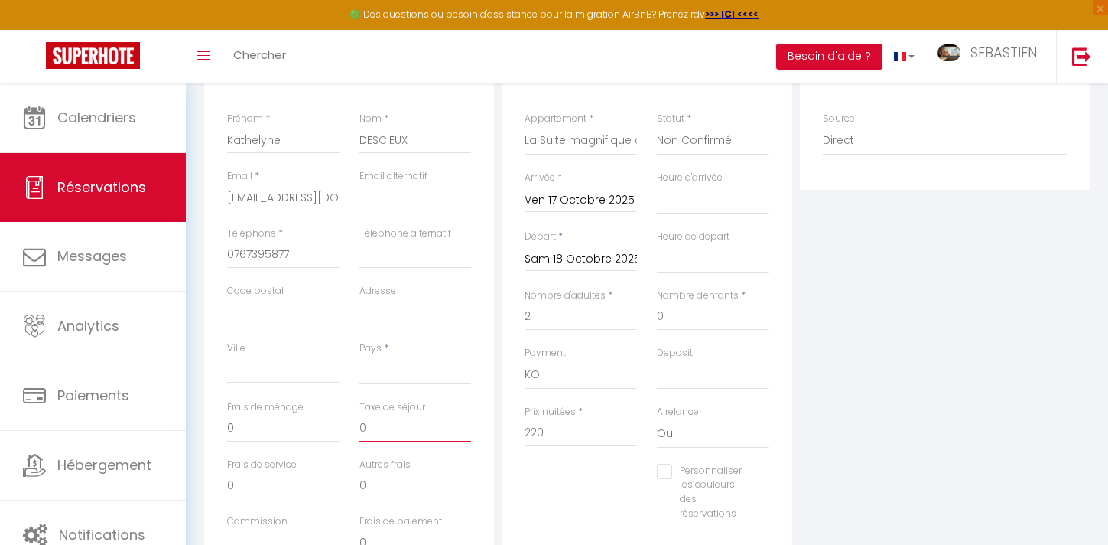
scroll to position [242, 0]
click at [389, 370] on select "[GEOGRAPHIC_DATA] [GEOGRAPHIC_DATA] [GEOGRAPHIC_DATA] [GEOGRAPHIC_DATA] [GEOGRA…" at bounding box center [415, 367] width 112 height 29
click at [359, 353] on select "[GEOGRAPHIC_DATA] [GEOGRAPHIC_DATA] [GEOGRAPHIC_DATA] [GEOGRAPHIC_DATA] [GEOGRA…" at bounding box center [415, 367] width 112 height 29
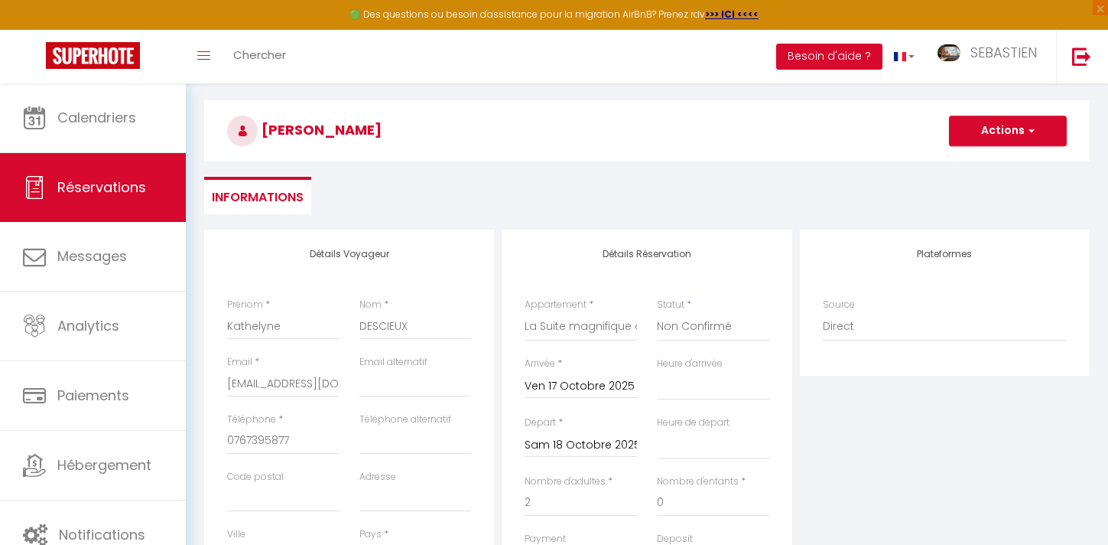
scroll to position [30, 0]
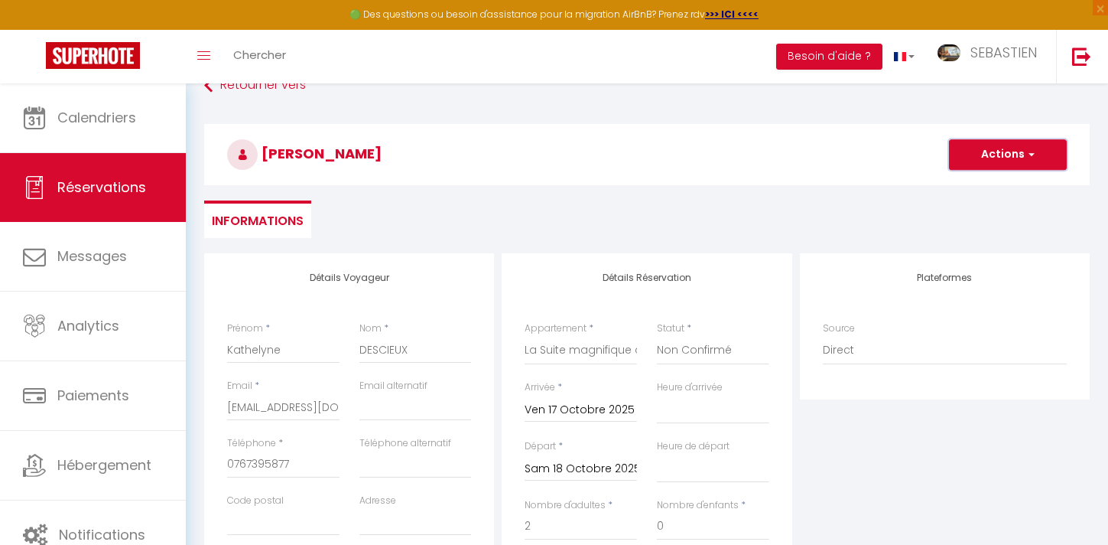
click at [1019, 145] on button "Actions" at bounding box center [1008, 154] width 118 height 31
click at [989, 186] on link "Enregistrer" at bounding box center [992, 188] width 121 height 20
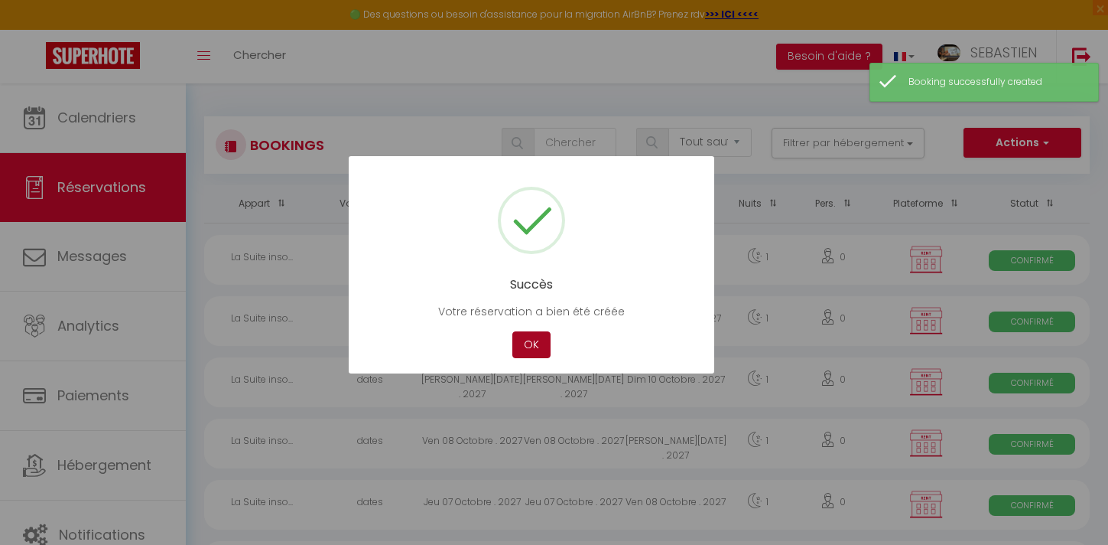
click at [540, 350] on button "OK" at bounding box center [531, 344] width 38 height 27
